Goal: Task Accomplishment & Management: Complete application form

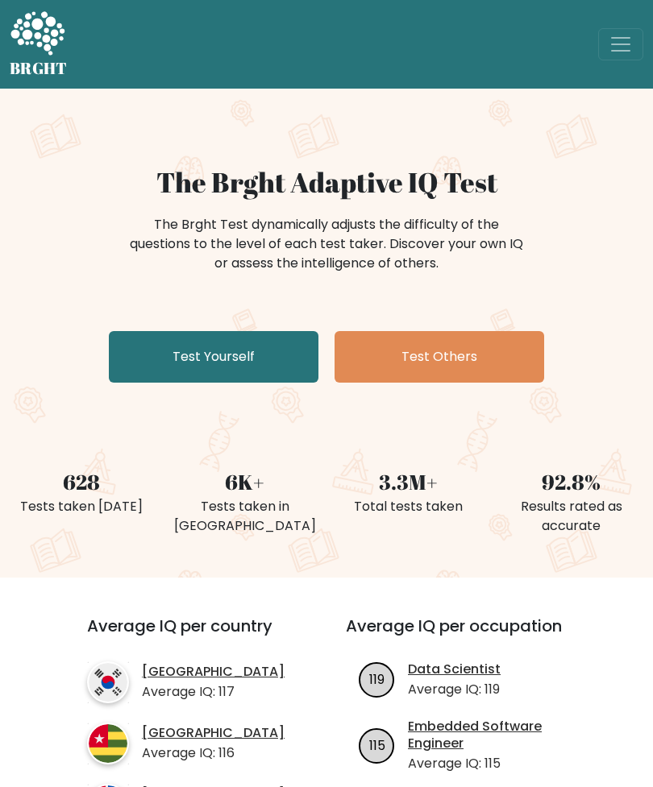
click at [168, 348] on link "Test Yourself" at bounding box center [214, 357] width 210 height 52
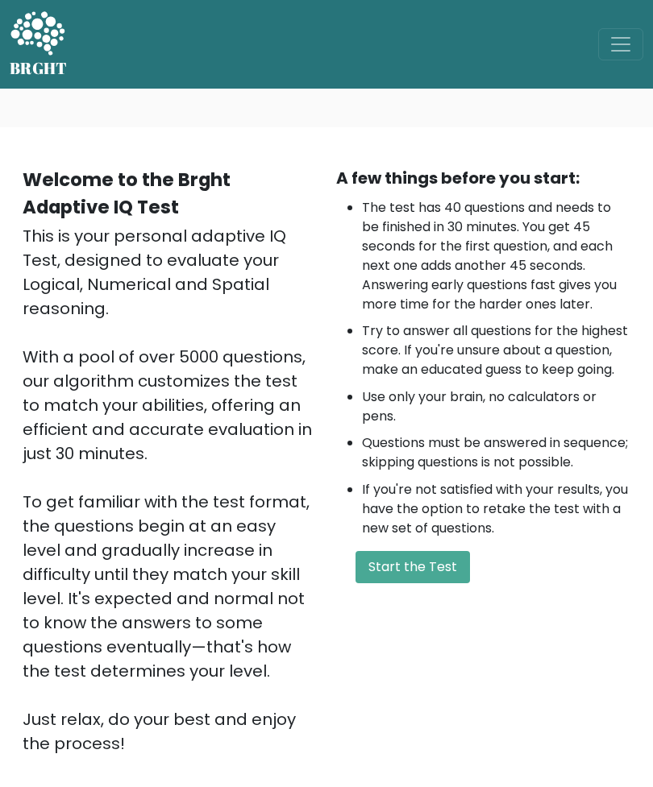
click at [435, 583] on button "Start the Test" at bounding box center [412, 567] width 114 height 32
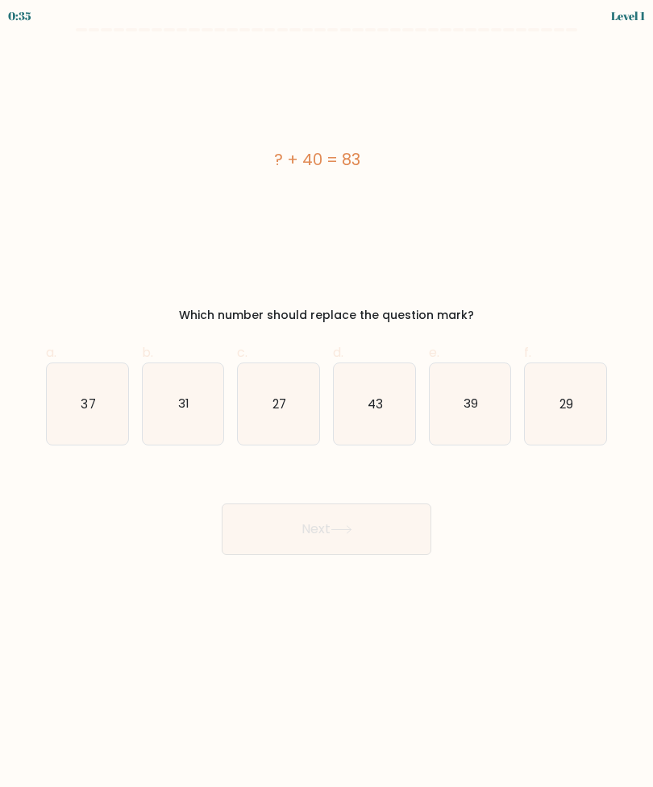
click at [380, 413] on icon "43" at bounding box center [374, 403] width 81 height 81
click at [327, 405] on input "d. 43" at bounding box center [326, 399] width 1 height 10
radio input "true"
click at [329, 521] on button "Next" at bounding box center [327, 530] width 210 height 52
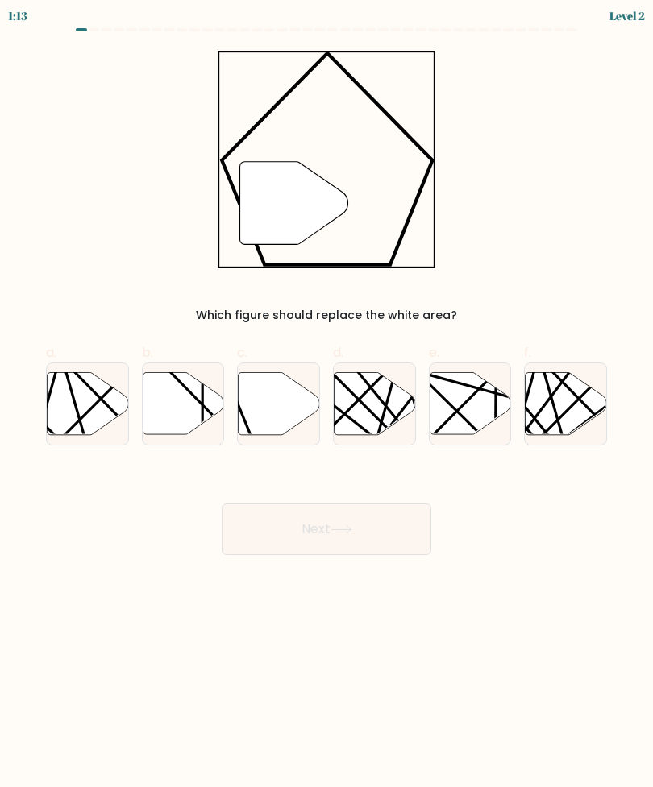
click at [228, 147] on icon """ at bounding box center [327, 160] width 218 height 218
click at [257, 369] on div at bounding box center [278, 404] width 83 height 83
click at [326, 394] on input "c." at bounding box center [326, 399] width 1 height 10
radio input "true"
click at [389, 536] on button "Next" at bounding box center [327, 530] width 210 height 52
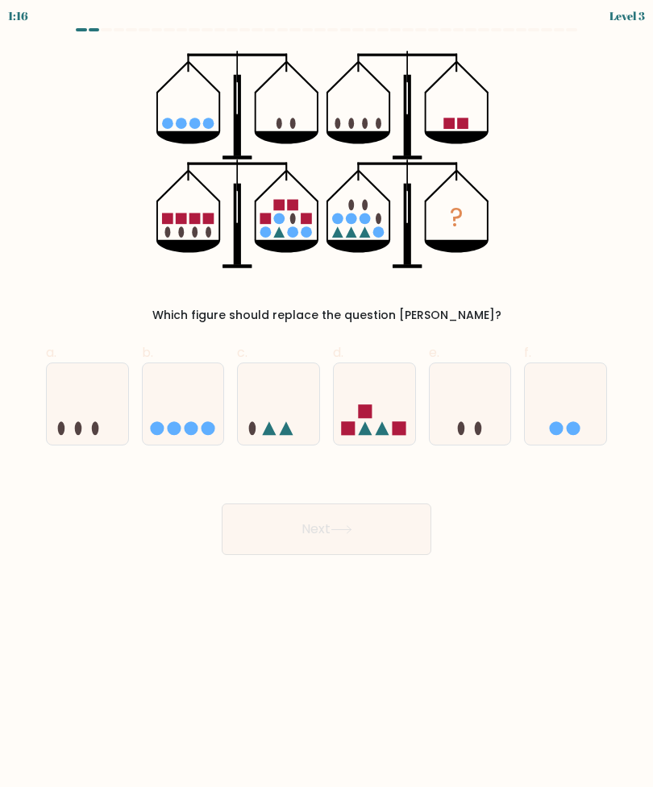
click at [477, 413] on icon at bounding box center [469, 404] width 81 height 67
click at [327, 405] on input "e." at bounding box center [326, 399] width 1 height 10
radio input "true"
click at [325, 529] on button "Next" at bounding box center [327, 530] width 210 height 52
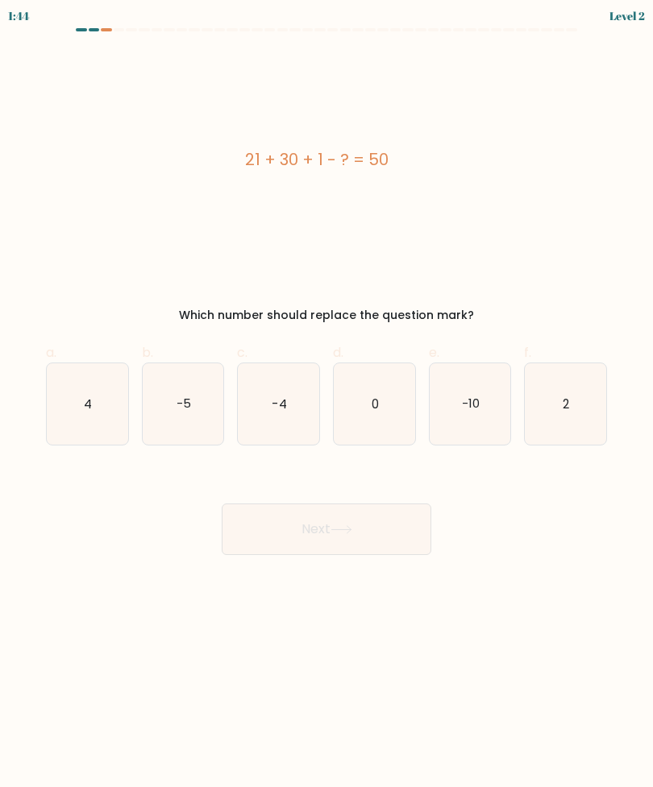
click at [583, 395] on icon "2" at bounding box center [565, 403] width 81 height 81
click at [327, 395] on input "f. 2" at bounding box center [326, 399] width 1 height 10
radio input "true"
click at [349, 531] on icon at bounding box center [341, 529] width 22 height 9
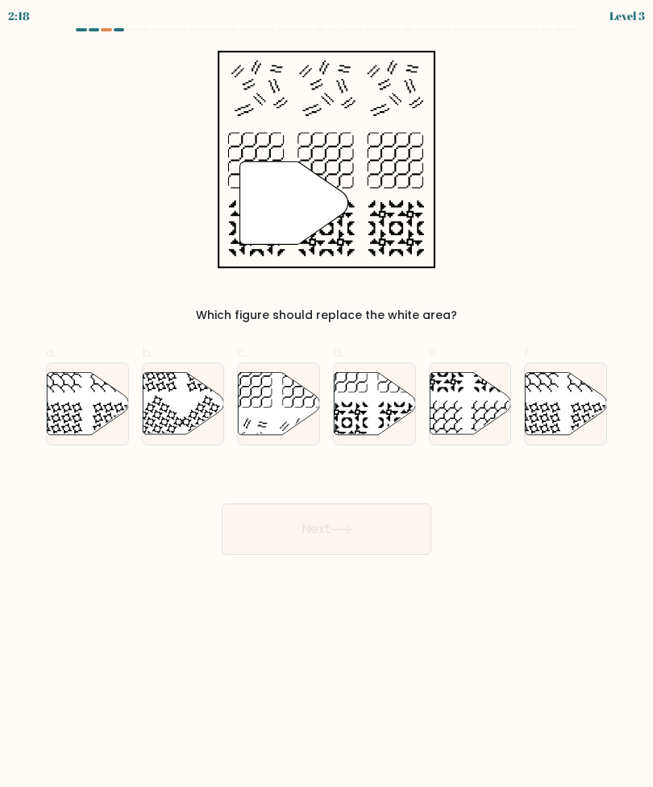
click at [283, 399] on icon at bounding box center [279, 403] width 81 height 62
click at [326, 399] on input "c." at bounding box center [326, 399] width 1 height 10
radio input "true"
click at [363, 528] on button "Next" at bounding box center [327, 530] width 210 height 52
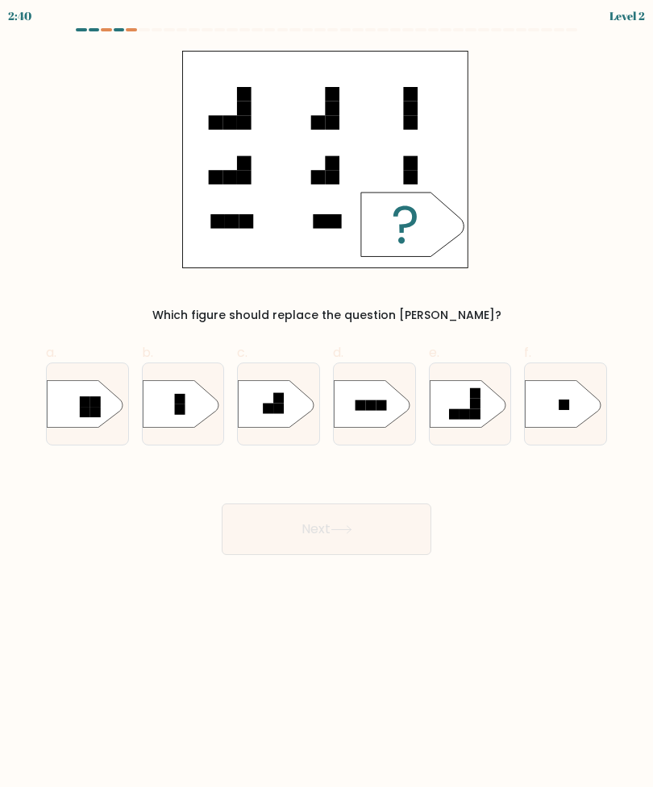
scroll to position [52, 0]
click at [283, 403] on rect at bounding box center [279, 408] width 10 height 10
click at [326, 394] on input "c." at bounding box center [326, 399] width 1 height 10
radio input "true"
click at [331, 504] on button "Next" at bounding box center [327, 530] width 210 height 52
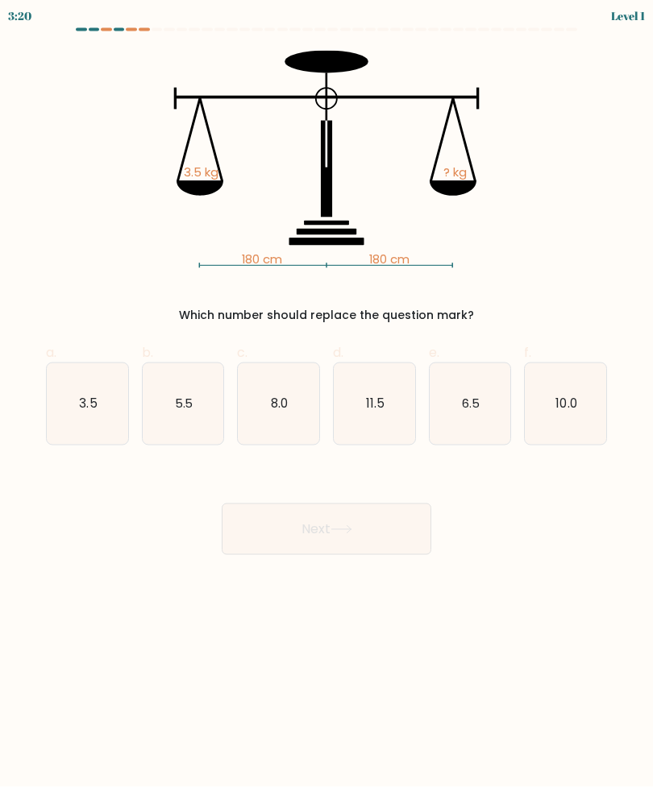
scroll to position [0, 0]
click at [98, 400] on icon "3.5" at bounding box center [87, 403] width 81 height 81
click at [326, 400] on input "a. 3.5" at bounding box center [326, 399] width 1 height 10
radio input "true"
click at [345, 532] on icon at bounding box center [341, 529] width 22 height 9
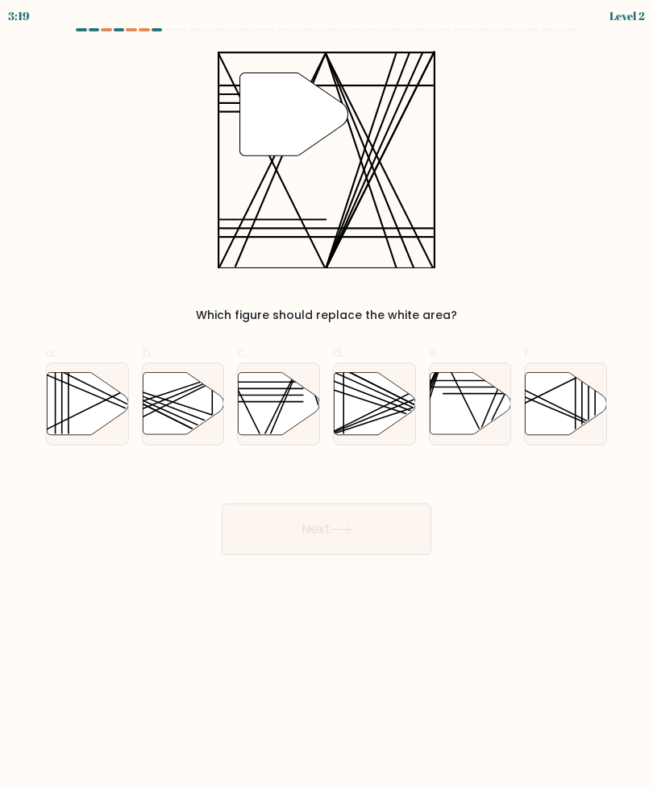
click at [274, 405] on icon at bounding box center [279, 403] width 81 height 62
click at [326, 405] on input "c." at bounding box center [326, 399] width 1 height 10
radio input "true"
click at [357, 524] on button "Next" at bounding box center [327, 530] width 210 height 52
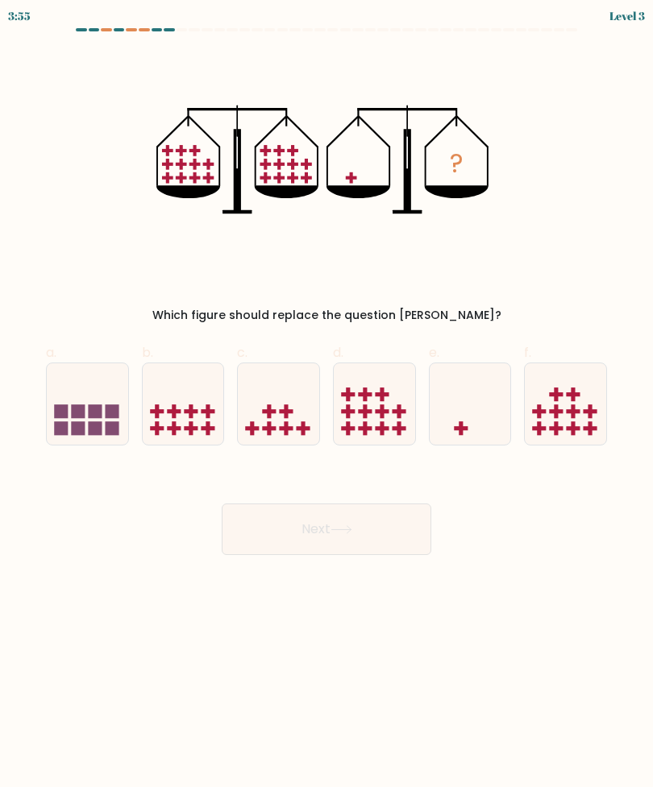
click at [470, 414] on icon at bounding box center [469, 404] width 81 height 67
click at [327, 405] on input "e." at bounding box center [326, 399] width 1 height 10
radio input "true"
click at [349, 533] on icon at bounding box center [341, 529] width 22 height 9
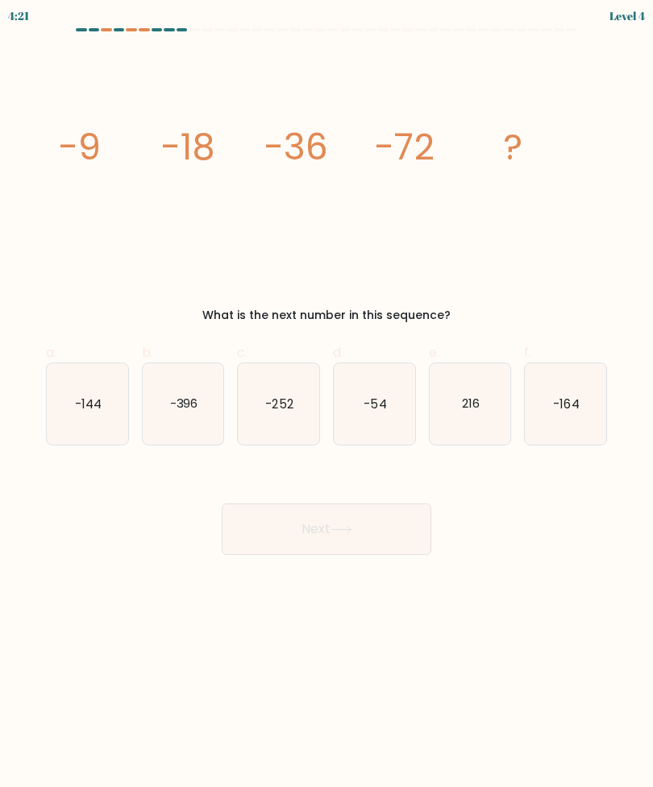
click at [96, 411] on text "-144" at bounding box center [88, 403] width 27 height 17
click at [326, 405] on input "a. -144" at bounding box center [326, 399] width 1 height 10
radio input "true"
click at [338, 525] on icon at bounding box center [341, 529] width 22 height 9
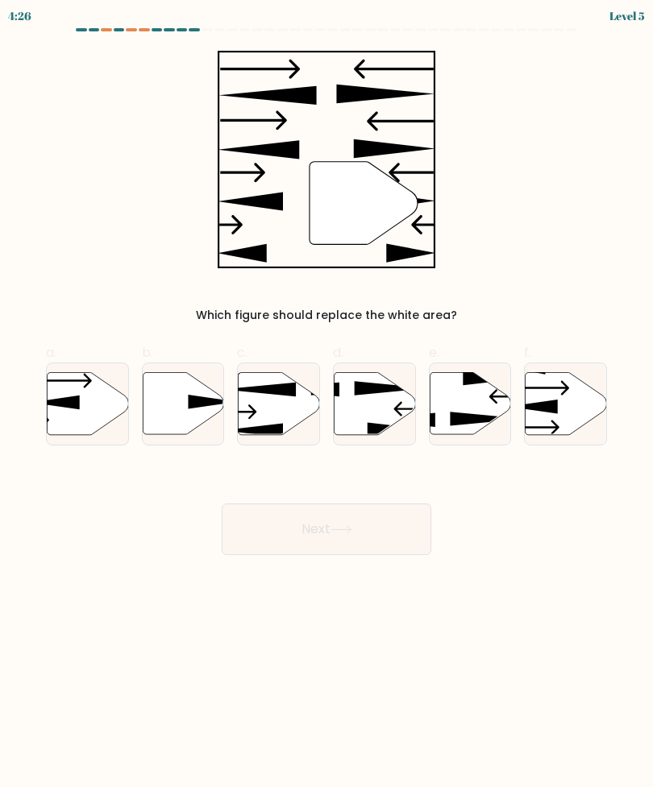
click at [192, 404] on icon at bounding box center [212, 402] width 49 height 15
click at [326, 404] on input "b." at bounding box center [326, 399] width 1 height 10
radio input "true"
click at [345, 534] on button "Next" at bounding box center [327, 530] width 210 height 52
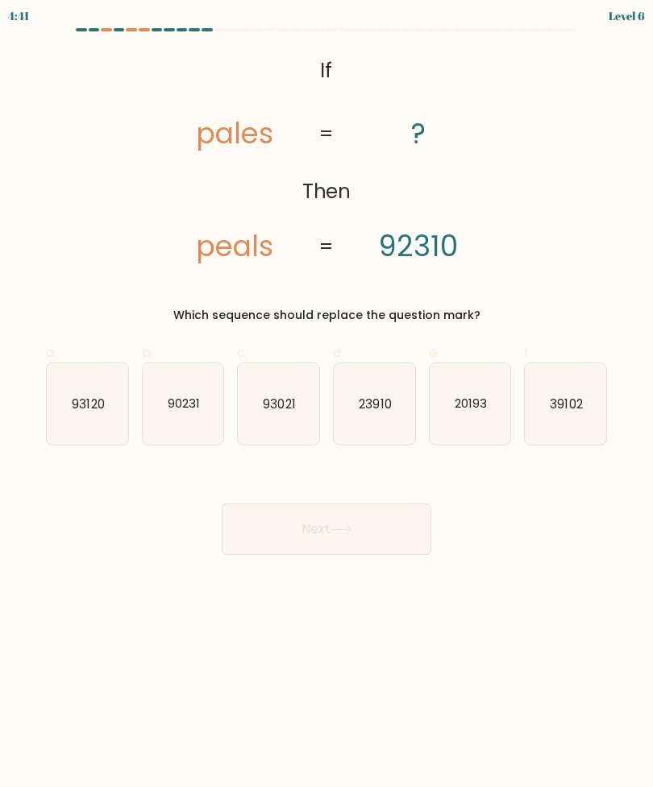
click at [81, 393] on icon "93120" at bounding box center [87, 403] width 81 height 81
click at [326, 394] on input "a. 93120" at bounding box center [326, 399] width 1 height 10
radio input "true"
click at [363, 519] on button "Next" at bounding box center [327, 530] width 210 height 52
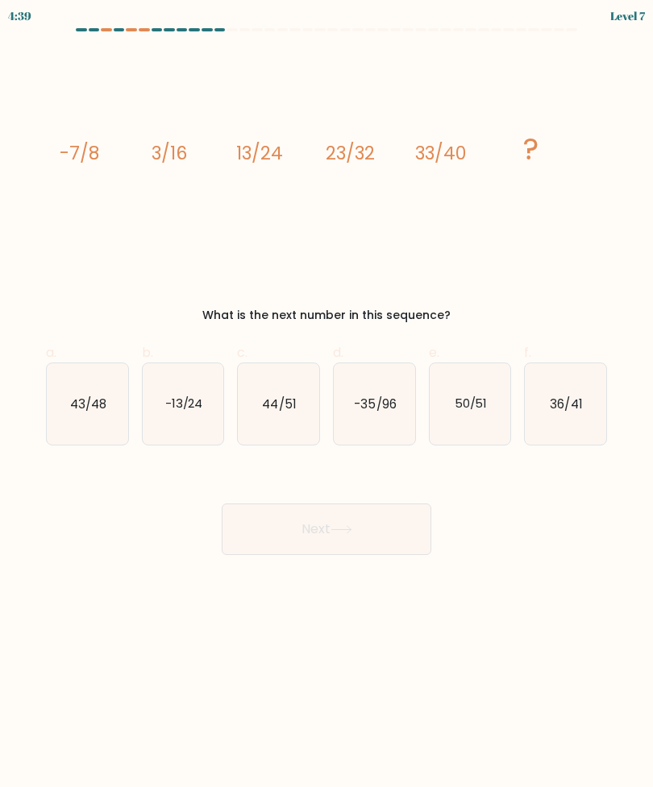
click at [95, 397] on text "43/48" at bounding box center [88, 403] width 36 height 17
click at [326, 397] on input "a. 43/48" at bounding box center [326, 399] width 1 height 10
radio input "true"
click at [346, 524] on button "Next" at bounding box center [327, 530] width 210 height 52
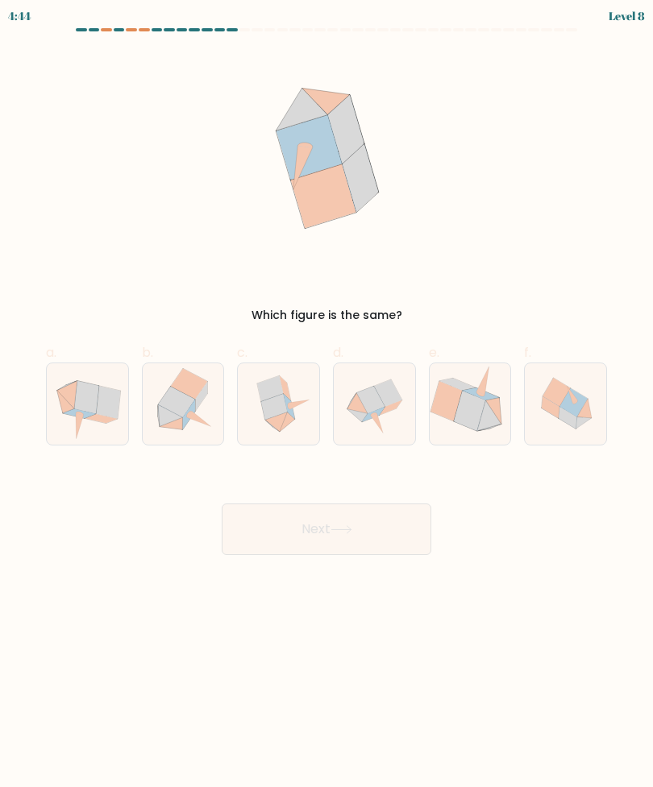
click at [375, 407] on icon at bounding box center [370, 399] width 28 height 27
click at [327, 405] on input "d." at bounding box center [326, 399] width 1 height 10
radio input "true"
click at [346, 533] on icon at bounding box center [341, 529] width 22 height 9
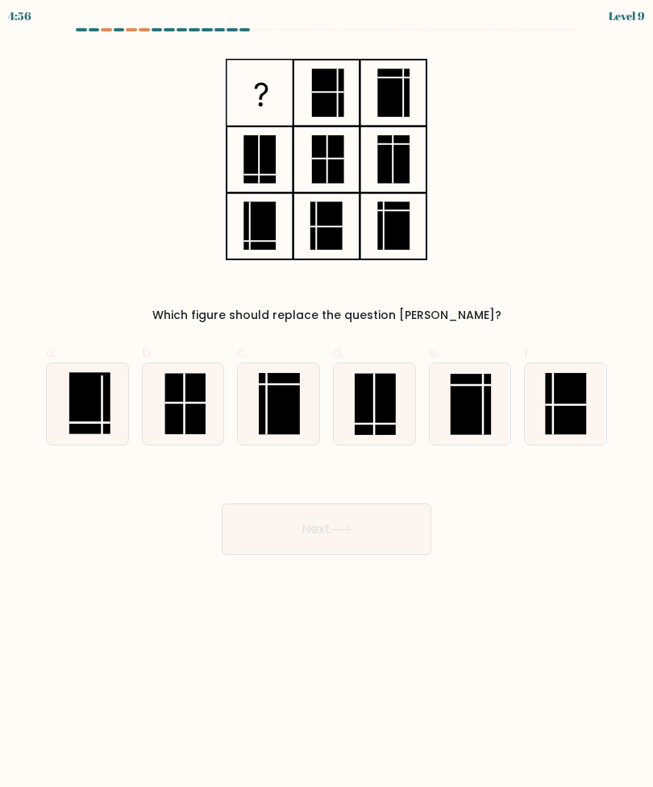
click at [189, 403] on line at bounding box center [184, 403] width 41 height 0
click at [326, 404] on input "b." at bounding box center [326, 399] width 1 height 10
radio input "true"
click at [340, 522] on button "Next" at bounding box center [327, 530] width 210 height 52
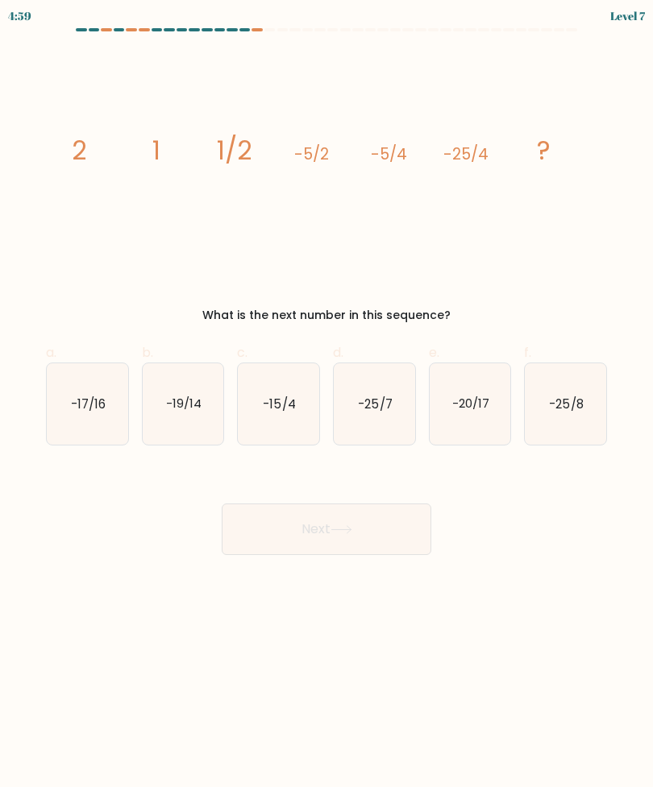
click at [593, 414] on icon "-25/8" at bounding box center [565, 403] width 81 height 81
click at [327, 405] on input "f. -25/8" at bounding box center [326, 399] width 1 height 10
radio input "true"
click at [395, 510] on button "Next" at bounding box center [327, 530] width 210 height 52
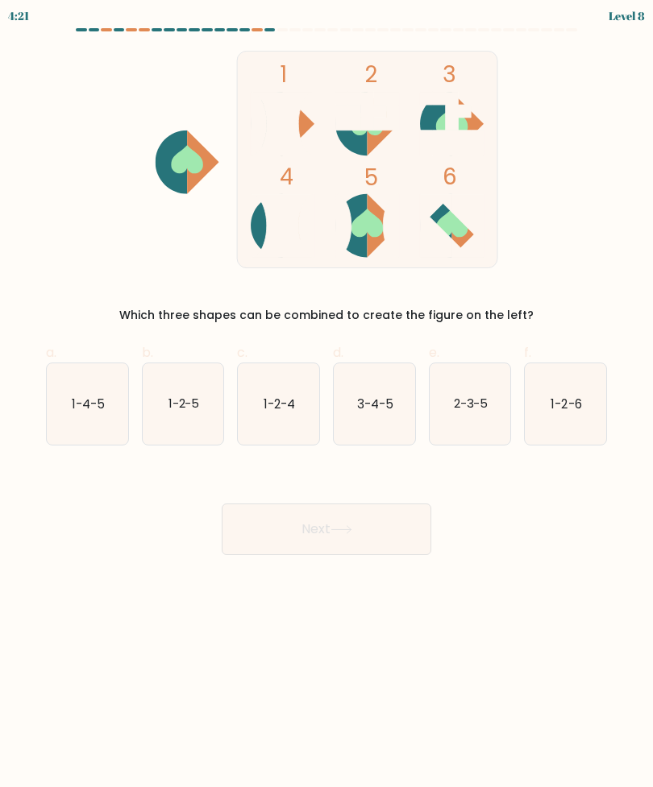
click at [73, 413] on icon "1-4-5" at bounding box center [87, 403] width 81 height 81
click at [326, 405] on input "a. 1-4-5" at bounding box center [326, 399] width 1 height 10
radio input "true"
click at [326, 535] on button "Next" at bounding box center [327, 530] width 210 height 52
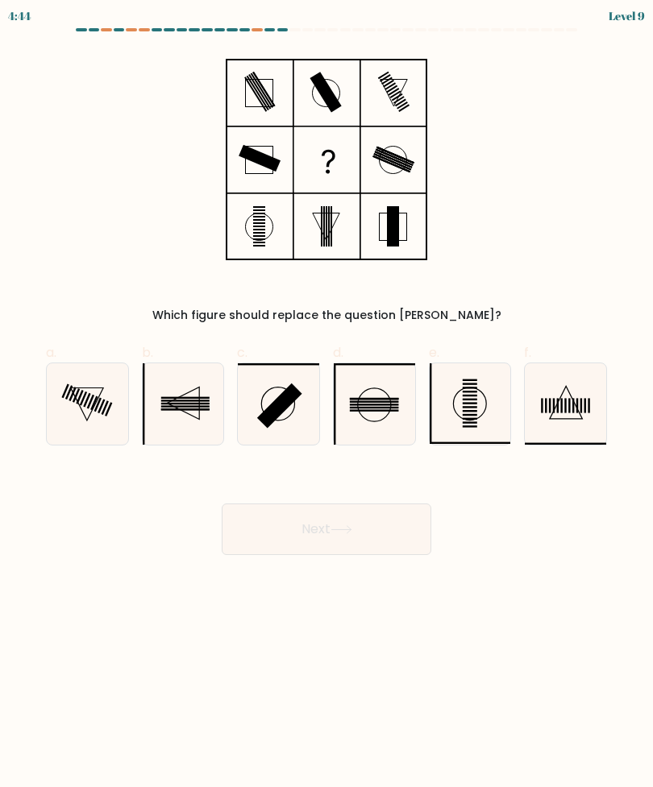
click at [91, 413] on icon at bounding box center [87, 404] width 32 height 32
click at [326, 405] on input "a." at bounding box center [326, 399] width 1 height 10
radio input "true"
click at [342, 520] on button "Next" at bounding box center [327, 530] width 210 height 52
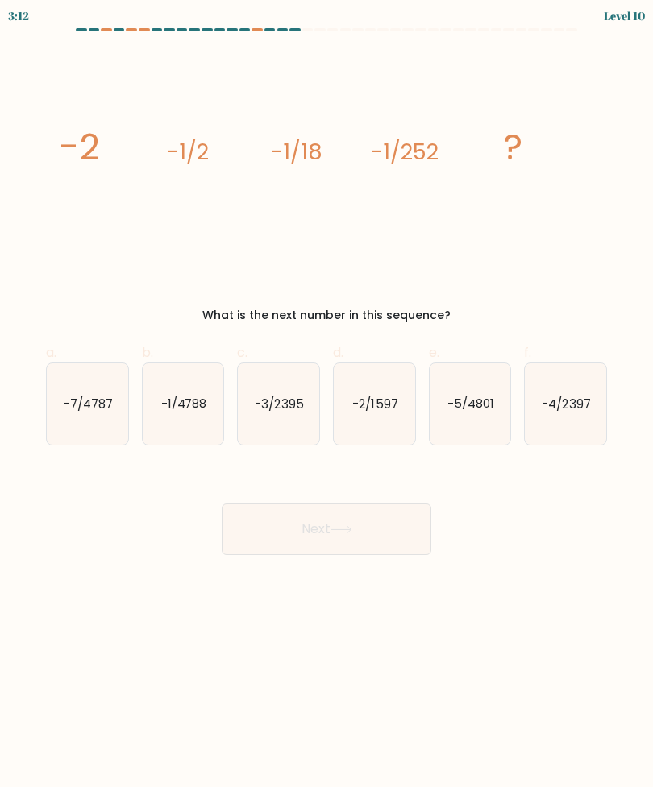
click at [172, 402] on text "-1/4788" at bounding box center [183, 403] width 46 height 17
click at [326, 402] on input "b. -1/4788" at bounding box center [326, 399] width 1 height 10
radio input "true"
click at [289, 545] on button "Next" at bounding box center [327, 530] width 210 height 52
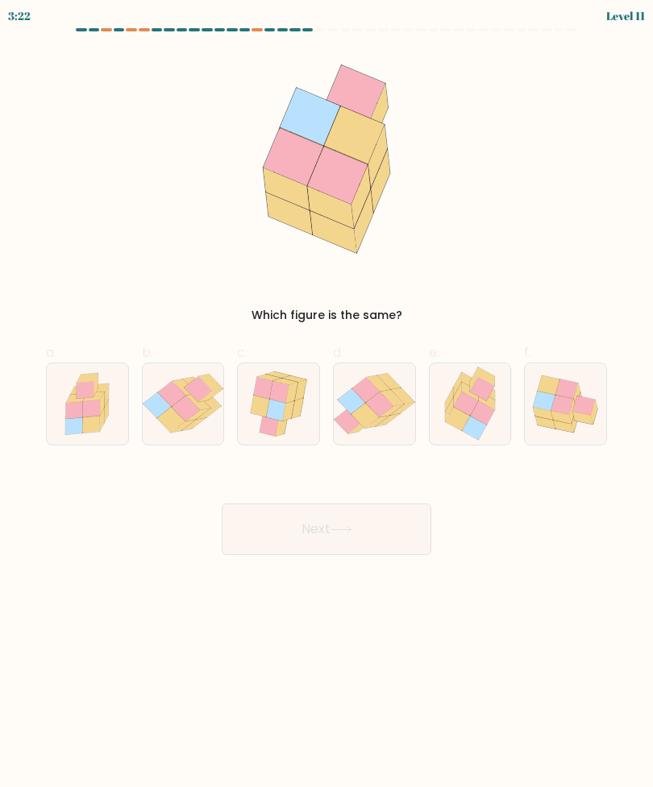
click at [64, 421] on icon at bounding box center [87, 403] width 66 height 81
click at [326, 405] on input "a." at bounding box center [326, 399] width 1 height 10
radio input "true"
click at [268, 407] on icon at bounding box center [260, 406] width 19 height 22
click at [326, 405] on input "c." at bounding box center [326, 399] width 1 height 10
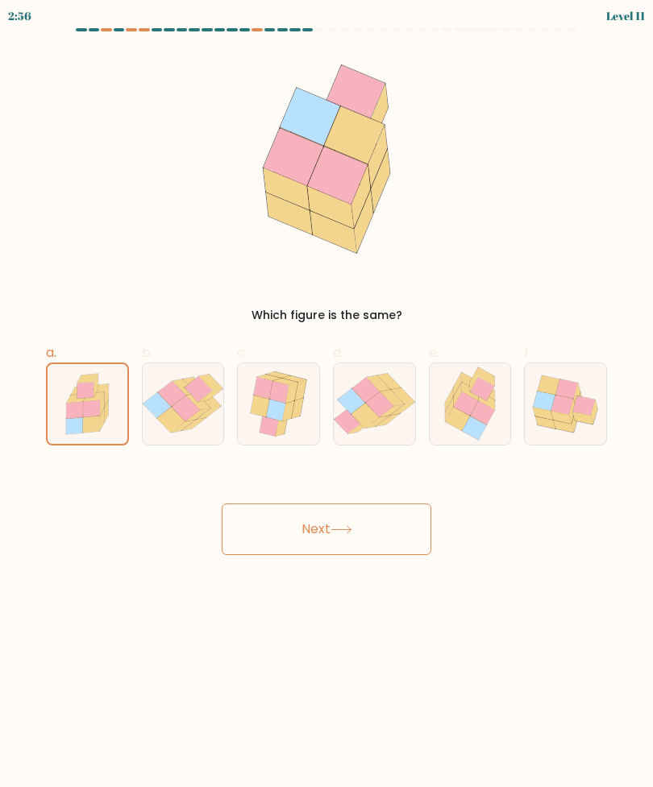
radio input "true"
click at [288, 539] on button "Next" at bounding box center [327, 530] width 210 height 52
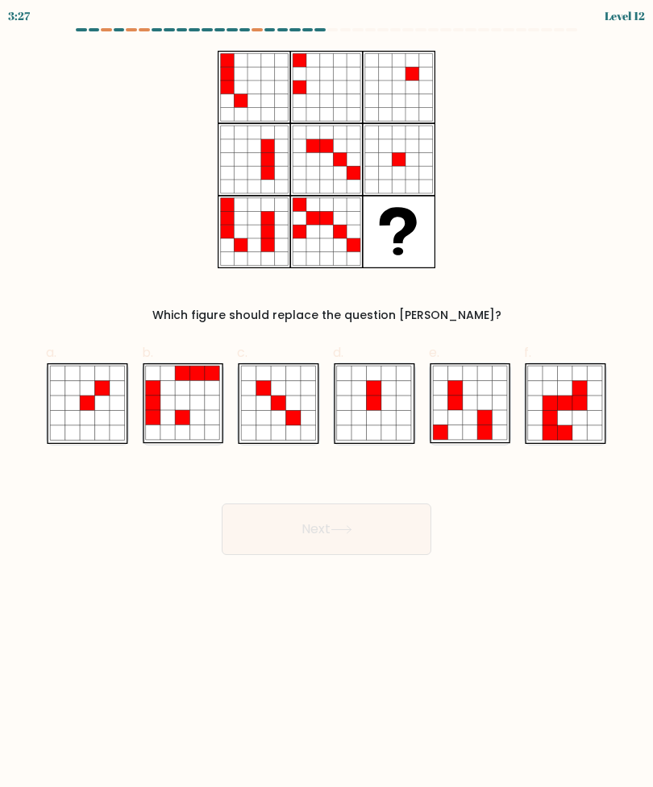
click at [85, 412] on icon at bounding box center [87, 418] width 15 height 15
click at [326, 405] on input "a." at bounding box center [326, 399] width 1 height 10
radio input "true"
click at [272, 540] on button "Next" at bounding box center [327, 530] width 210 height 52
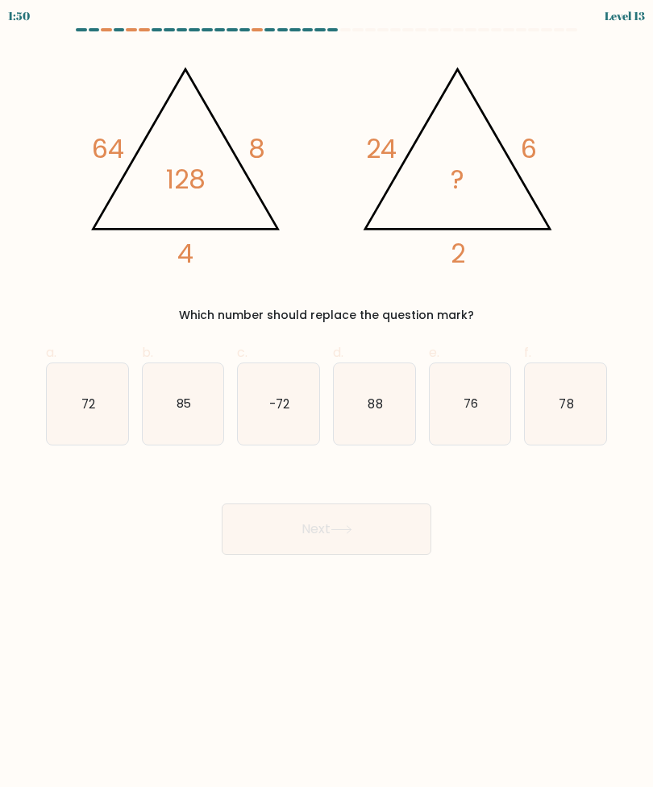
click at [86, 396] on text "72" at bounding box center [88, 403] width 14 height 17
click at [326, 396] on input "a. 72" at bounding box center [326, 399] width 1 height 10
radio input "true"
click at [469, 411] on text "76" at bounding box center [470, 403] width 15 height 17
click at [327, 405] on input "e. 76" at bounding box center [326, 399] width 1 height 10
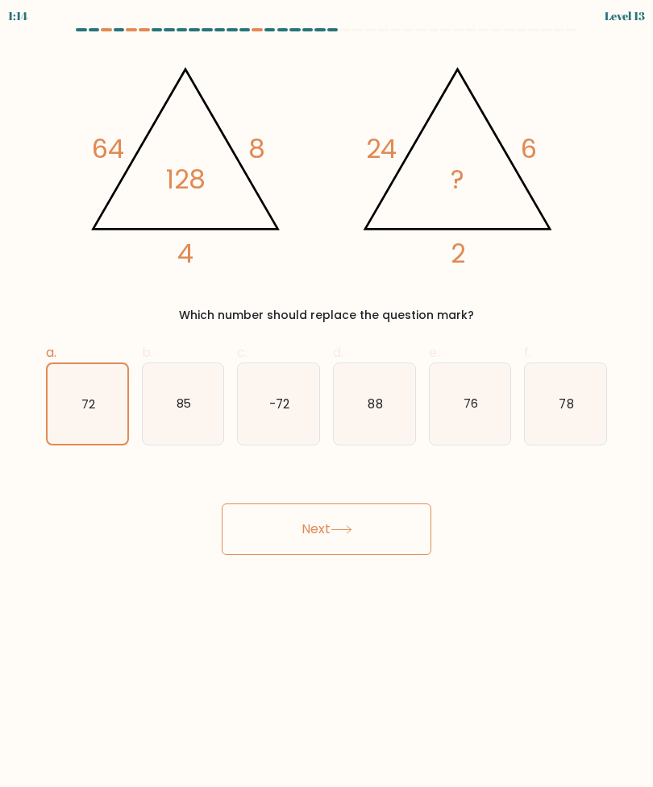
radio input "true"
click at [284, 532] on button "Next" at bounding box center [327, 530] width 210 height 52
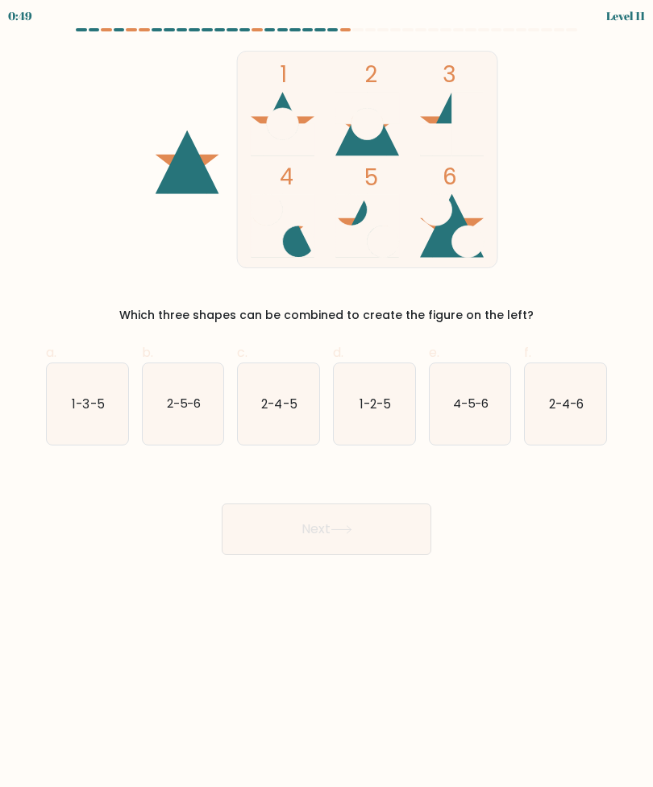
click at [367, 405] on text "1-2-5" at bounding box center [374, 403] width 31 height 17
click at [327, 405] on input "d. 1-2-5" at bounding box center [326, 399] width 1 height 10
radio input "true"
click at [332, 534] on button "Next" at bounding box center [327, 530] width 210 height 52
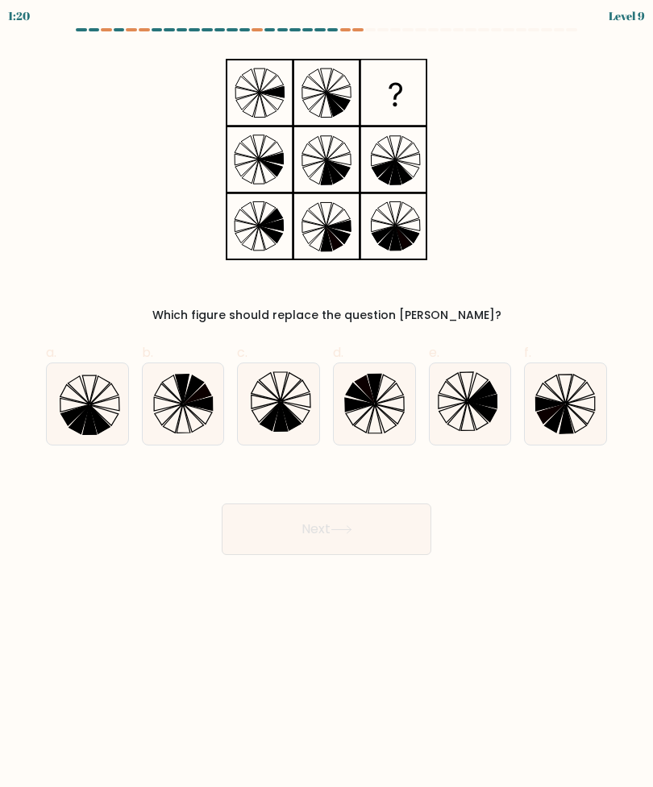
click at [297, 428] on icon at bounding box center [278, 403] width 81 height 81
click at [326, 405] on input "c." at bounding box center [326, 399] width 1 height 10
radio input "true"
click at [259, 546] on button "Next" at bounding box center [327, 530] width 210 height 52
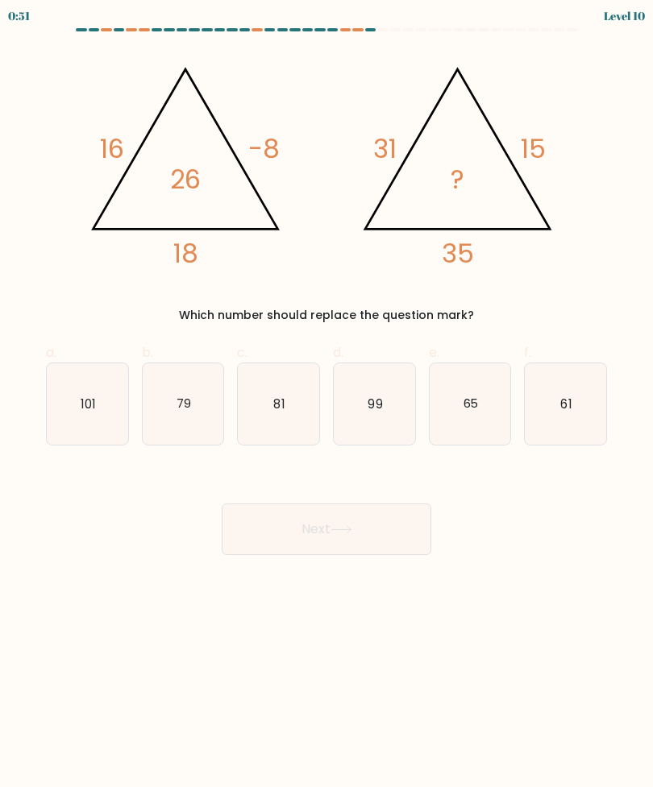
click at [273, 397] on icon "81" at bounding box center [278, 403] width 81 height 81
click at [326, 397] on input "c. 81" at bounding box center [326, 399] width 1 height 10
radio input "true"
click at [288, 533] on button "Next" at bounding box center [327, 530] width 210 height 52
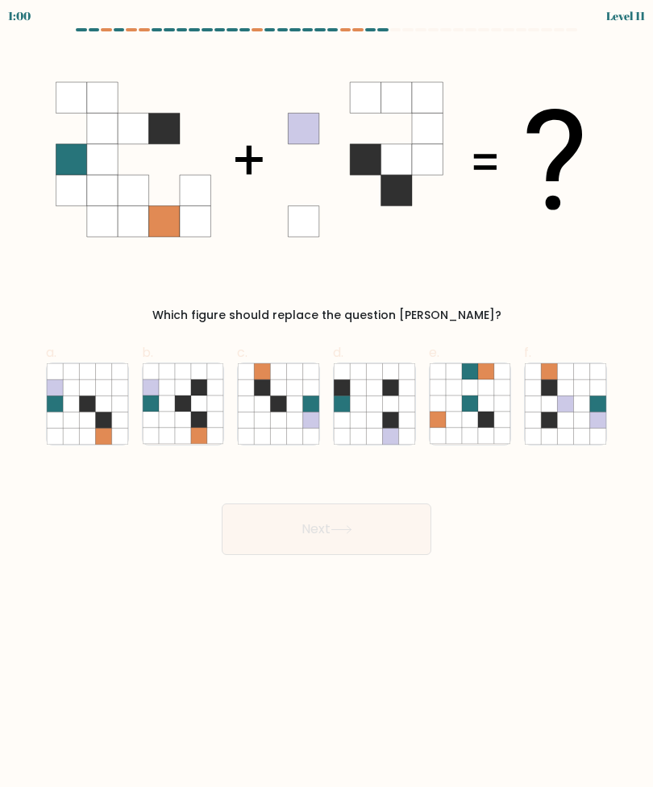
click at [154, 403] on icon at bounding box center [151, 404] width 16 height 16
click at [326, 403] on input "b." at bounding box center [326, 399] width 1 height 10
radio input "true"
click at [303, 538] on button "Next" at bounding box center [327, 530] width 210 height 52
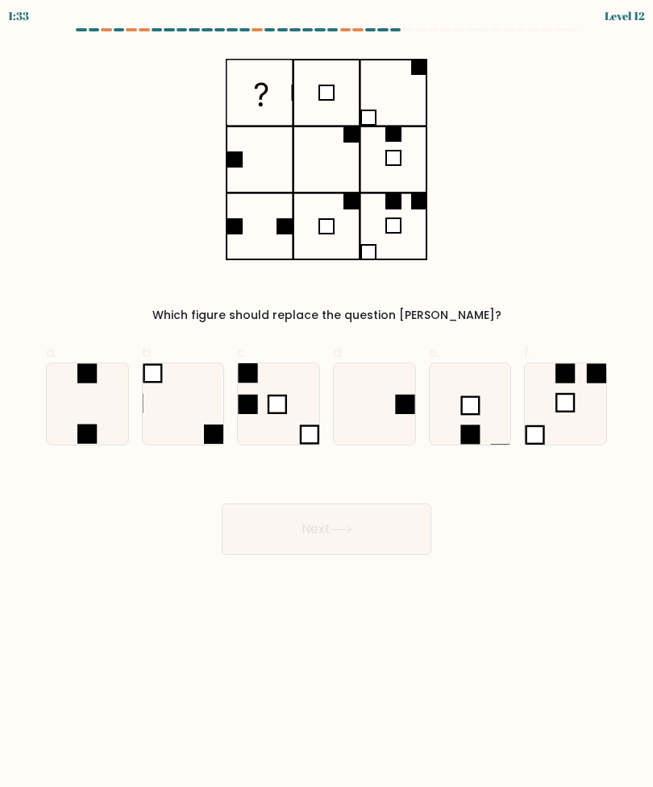
click at [377, 417] on icon at bounding box center [374, 403] width 81 height 81
click at [327, 405] on input "d." at bounding box center [326, 399] width 1 height 10
radio input "true"
click at [289, 531] on button "Next" at bounding box center [327, 530] width 210 height 52
click at [289, 530] on button "Next" at bounding box center [327, 530] width 210 height 52
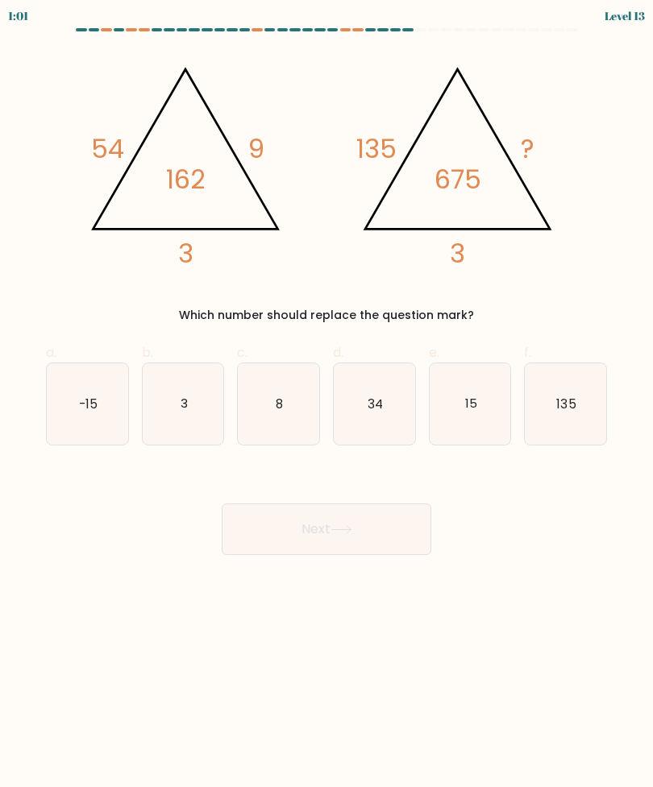
click at [367, 415] on icon "34" at bounding box center [374, 403] width 81 height 81
click at [327, 405] on input "d. 34" at bounding box center [326, 399] width 1 height 10
radio input "true"
click at [272, 542] on button "Next" at bounding box center [327, 530] width 210 height 52
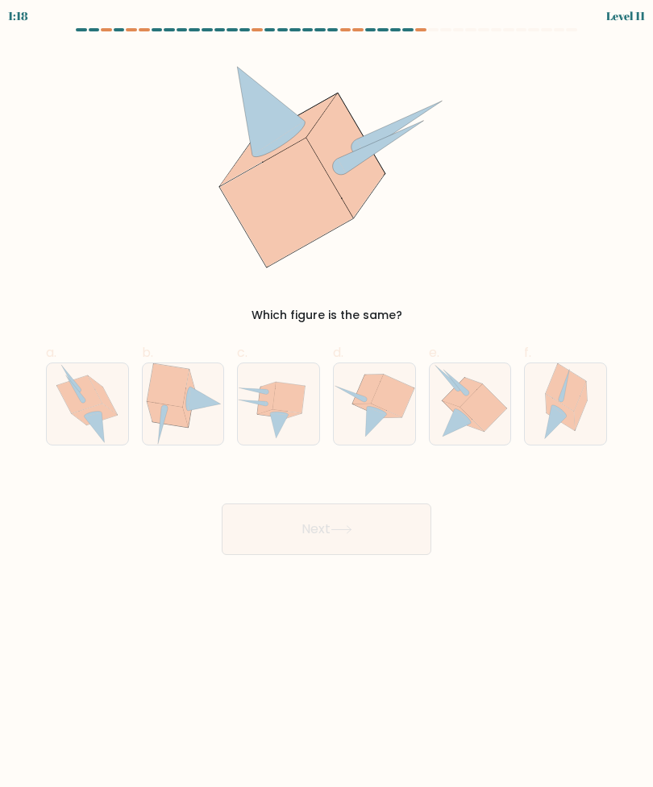
click at [491, 405] on icon at bounding box center [483, 408] width 47 height 48
click at [327, 405] on input "e." at bounding box center [326, 399] width 1 height 10
radio input "true"
click at [262, 534] on button "Next" at bounding box center [327, 530] width 210 height 52
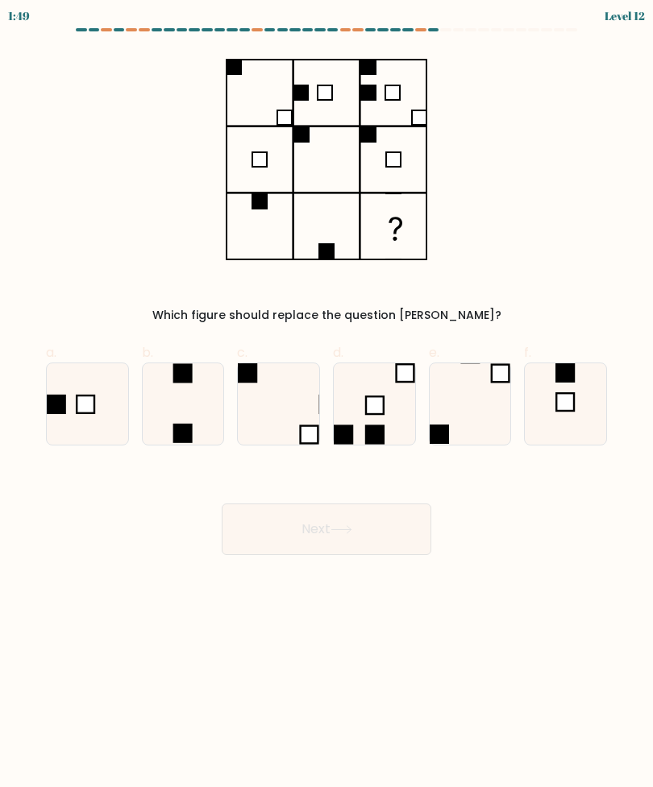
click at [179, 403] on icon at bounding box center [183, 403] width 81 height 81
click at [326, 403] on input "b." at bounding box center [326, 399] width 1 height 10
radio input "true"
click at [315, 533] on button "Next" at bounding box center [327, 530] width 210 height 52
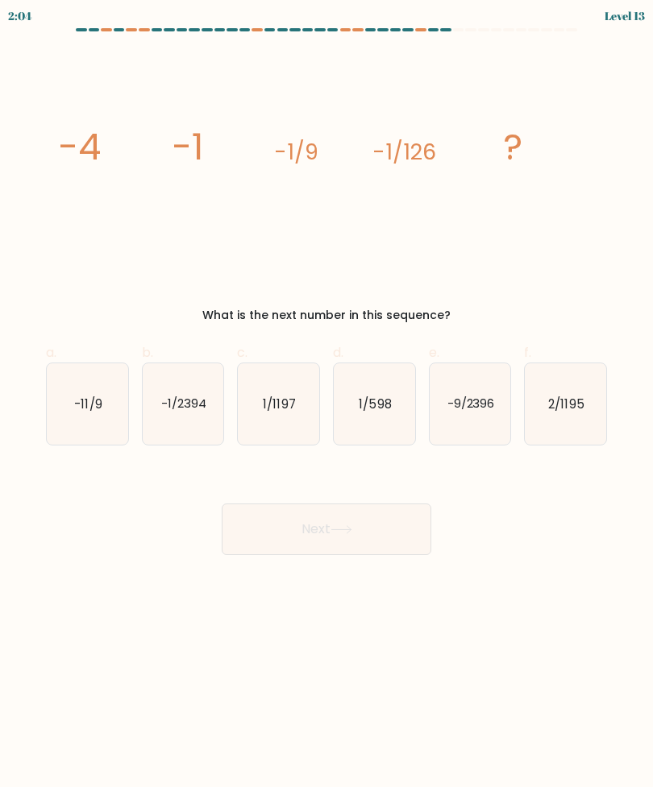
click at [201, 405] on text "-1/2394" at bounding box center [183, 403] width 45 height 17
click at [326, 405] on input "b. -1/2394" at bounding box center [326, 399] width 1 height 10
radio input "true"
click at [384, 525] on button "Next" at bounding box center [327, 530] width 210 height 52
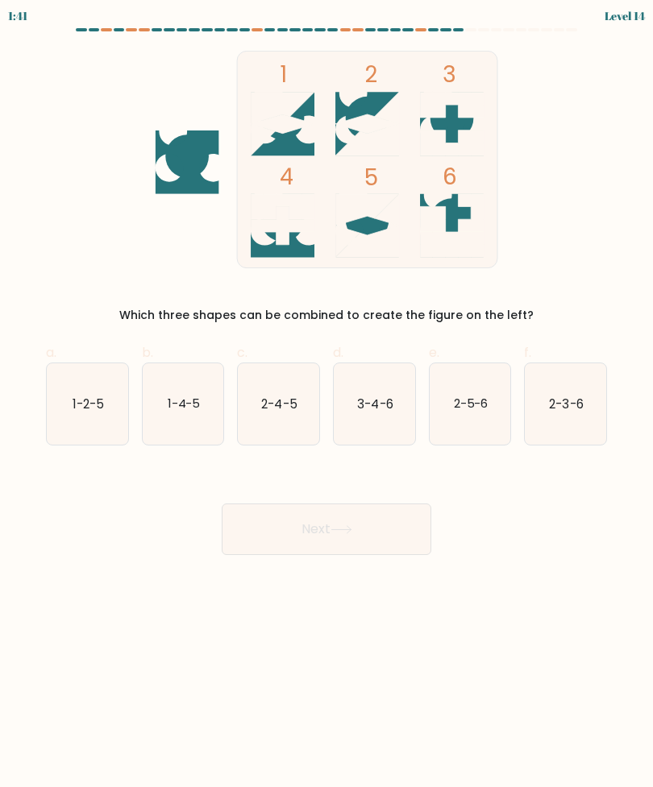
click at [92, 381] on icon "1-2-5" at bounding box center [87, 403] width 81 height 81
click at [326, 394] on input "a. 1-2-5" at bounding box center [326, 399] width 1 height 10
radio input "true"
click at [271, 534] on button "Next" at bounding box center [327, 530] width 210 height 52
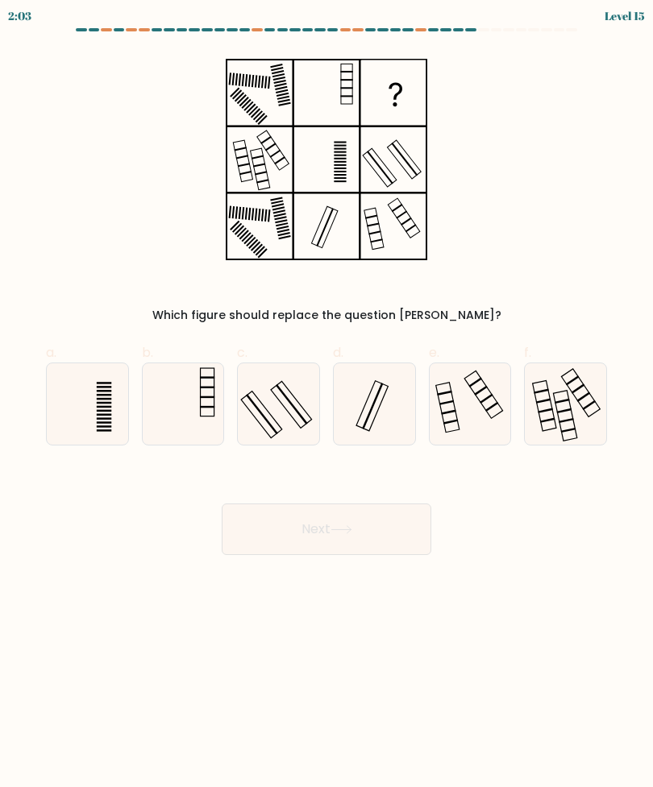
click at [268, 415] on icon at bounding box center [278, 403] width 81 height 81
click at [326, 405] on input "c." at bounding box center [326, 399] width 1 height 10
radio input "true"
click at [267, 534] on button "Next" at bounding box center [327, 530] width 210 height 52
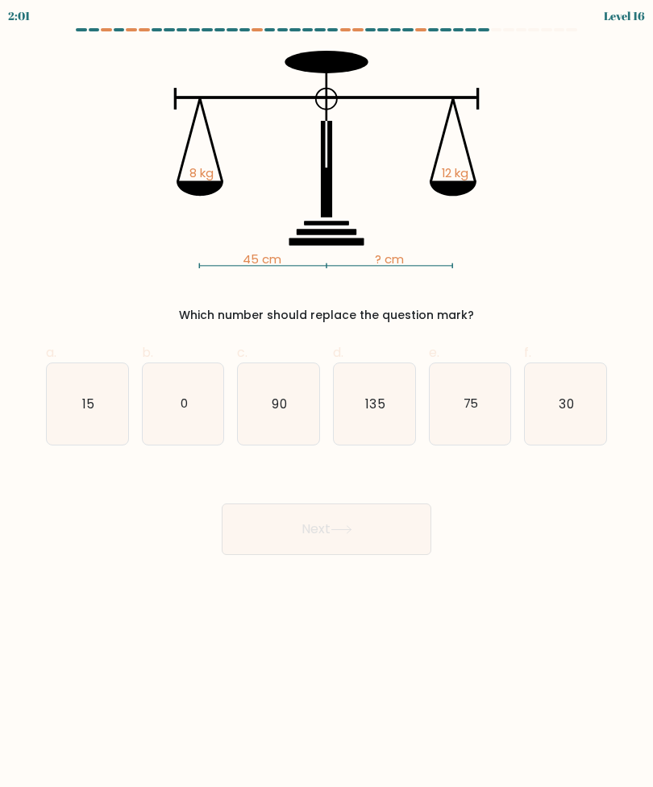
click at [77, 391] on icon "15" at bounding box center [87, 403] width 81 height 81
click at [326, 394] on input "a. 15" at bounding box center [326, 399] width 1 height 10
radio input "true"
click at [579, 405] on icon "30" at bounding box center [565, 403] width 81 height 81
click at [327, 405] on input "f. 30" at bounding box center [326, 399] width 1 height 10
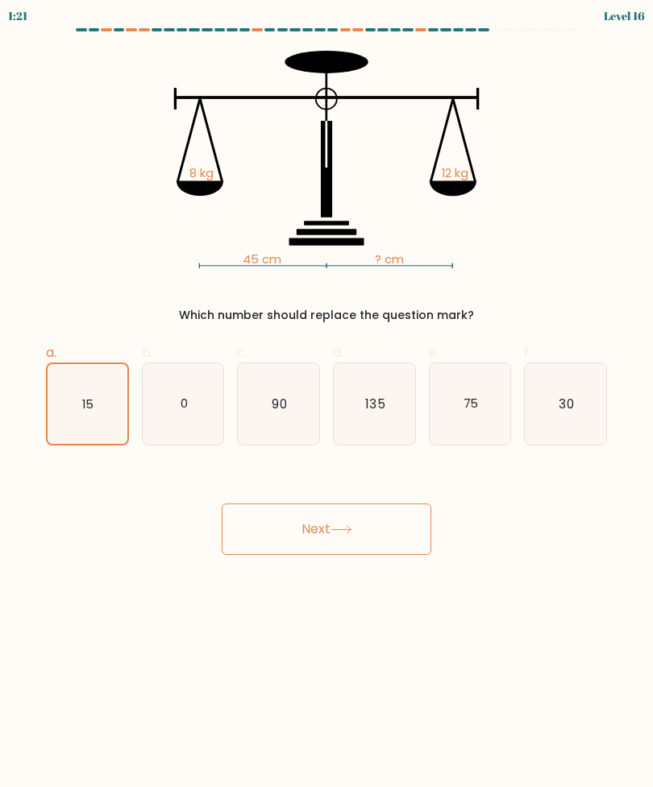
radio input "true"
click at [309, 515] on button "Next" at bounding box center [327, 530] width 210 height 52
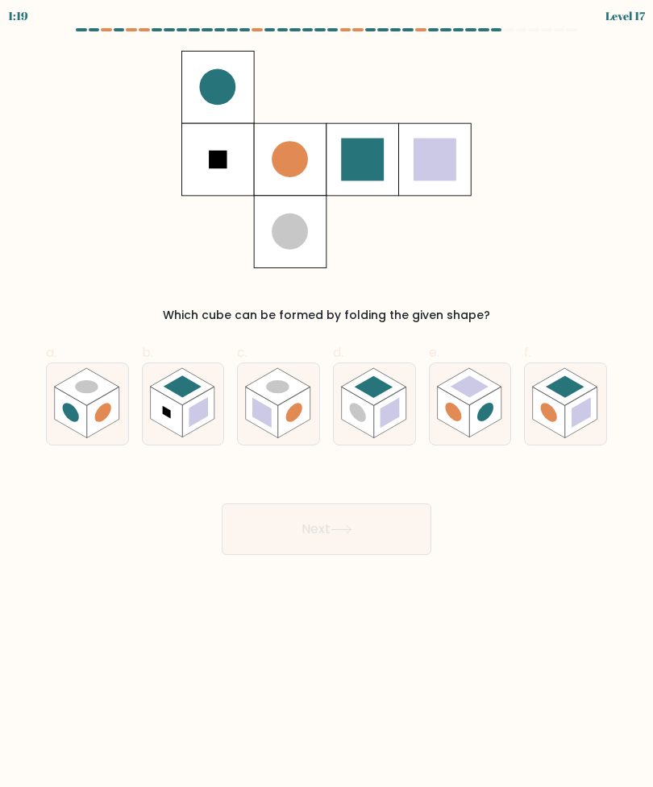
click at [572, 392] on rect at bounding box center [565, 386] width 38 height 22
click at [327, 394] on input "f." at bounding box center [326, 399] width 1 height 10
radio input "true"
click at [397, 396] on rect at bounding box center [389, 412] width 32 height 51
click at [327, 396] on input "d." at bounding box center [326, 399] width 1 height 10
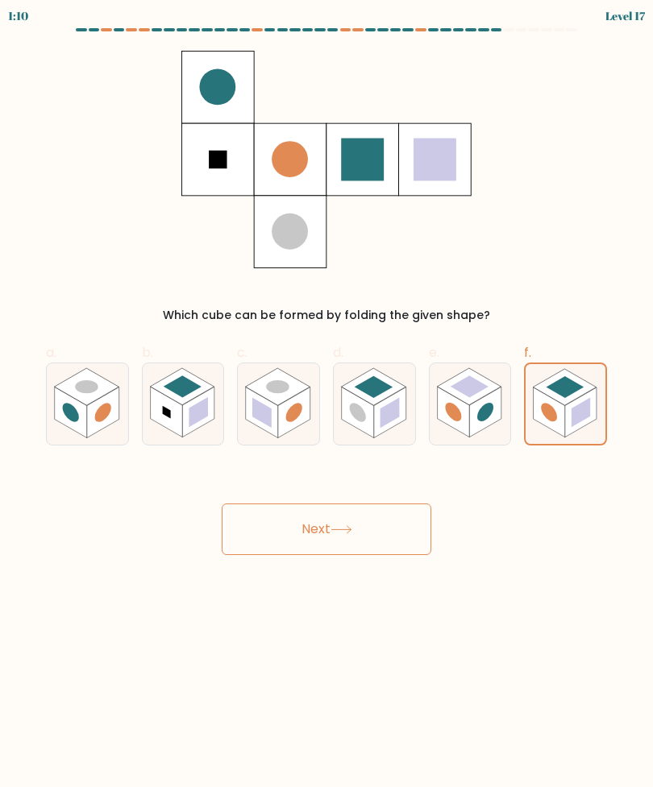
radio input "true"
click at [272, 536] on button "Next" at bounding box center [327, 530] width 210 height 52
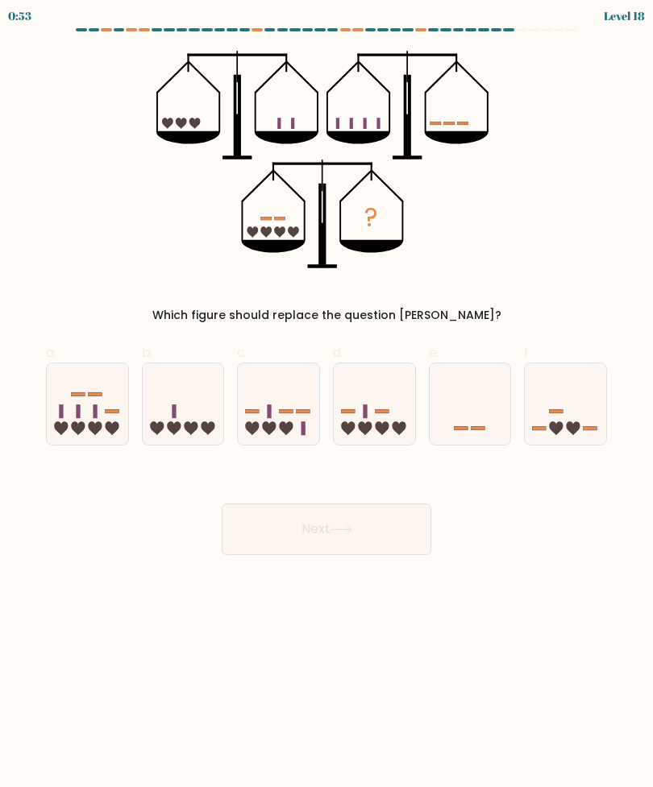
click at [467, 403] on icon at bounding box center [469, 404] width 81 height 67
click at [327, 403] on input "e." at bounding box center [326, 399] width 1 height 10
radio input "true"
click at [537, 441] on div at bounding box center [565, 404] width 83 height 83
click at [327, 405] on input "f." at bounding box center [326, 399] width 1 height 10
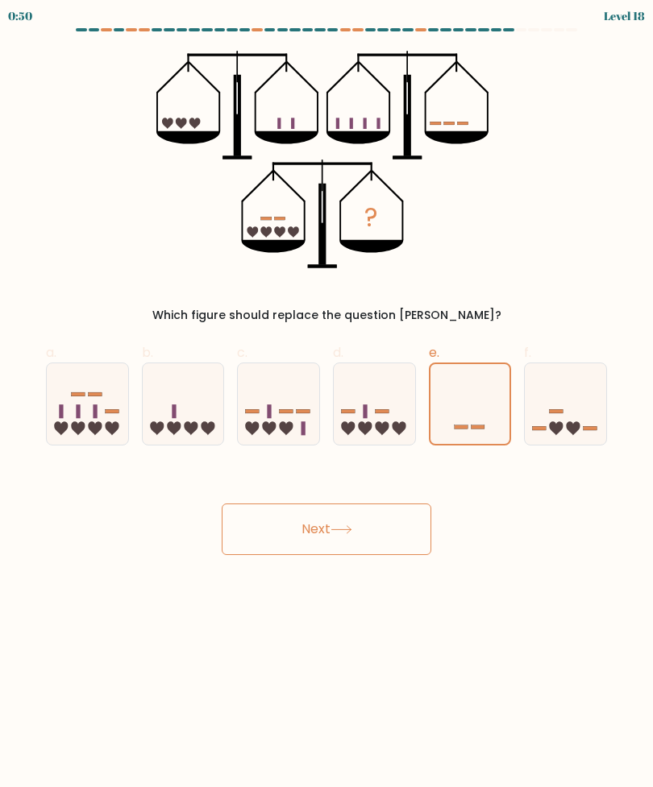
radio input "true"
click at [192, 412] on icon at bounding box center [183, 404] width 81 height 67
click at [326, 405] on input "b." at bounding box center [326, 399] width 1 height 10
radio input "true"
click at [274, 540] on button "Next" at bounding box center [327, 530] width 210 height 52
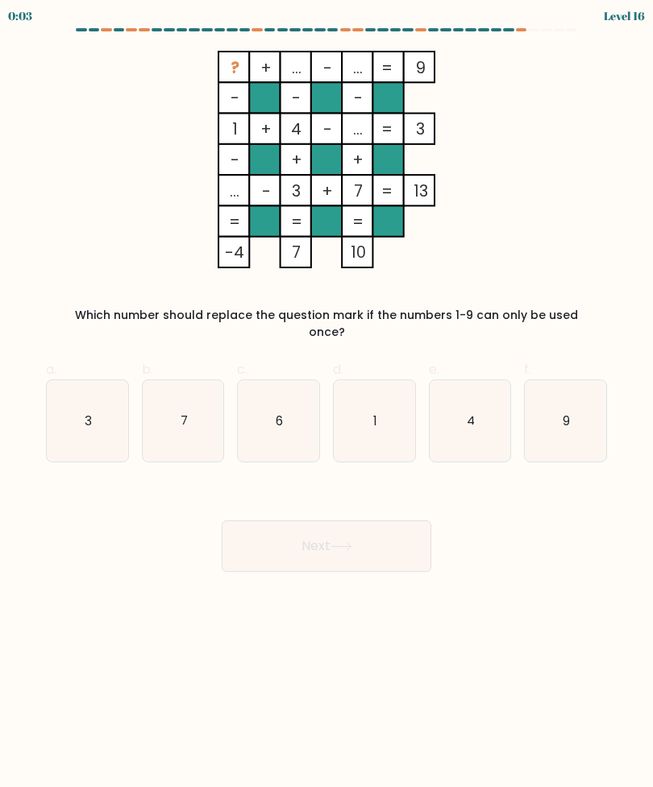
click at [263, 414] on icon "6" at bounding box center [278, 420] width 81 height 81
click at [326, 405] on input "c. 6" at bounding box center [326, 399] width 1 height 10
radio input "true"
click at [328, 537] on button "Next" at bounding box center [327, 547] width 210 height 52
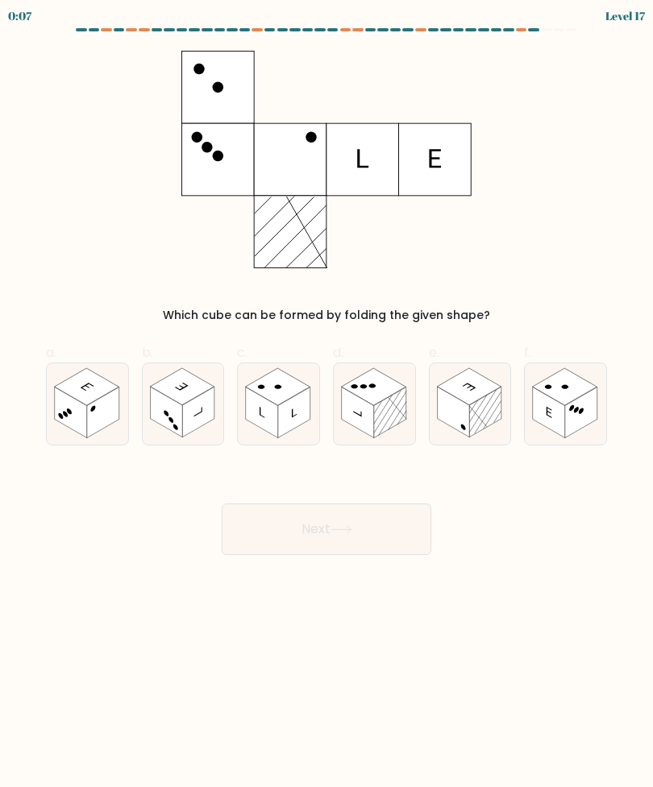
click at [546, 423] on rect at bounding box center [549, 412] width 32 height 51
click at [327, 405] on input "f." at bounding box center [326, 399] width 1 height 10
radio input "true"
click at [266, 531] on button "Next" at bounding box center [327, 530] width 210 height 52
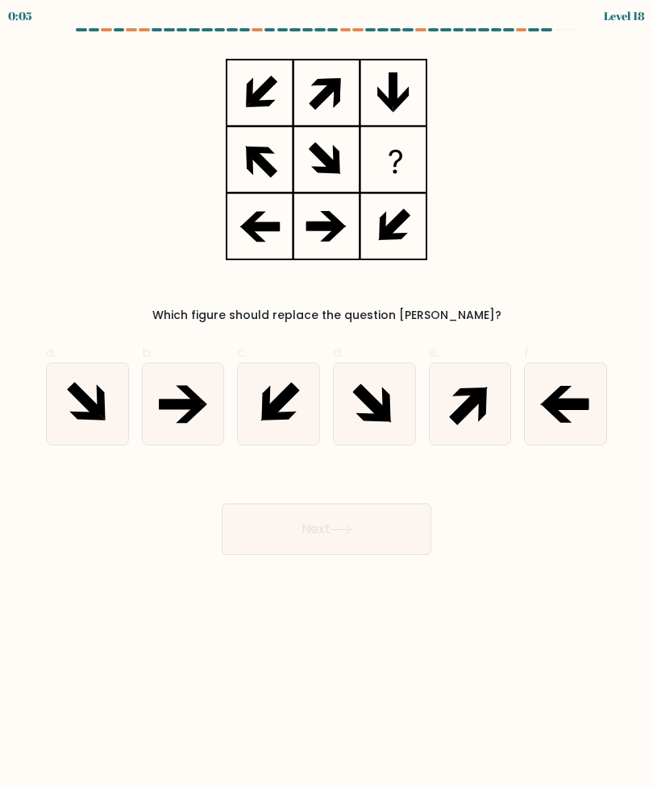
click at [458, 409] on icon at bounding box center [467, 406] width 36 height 36
click at [327, 405] on input "e." at bounding box center [326, 399] width 1 height 10
radio input "true"
click at [313, 537] on button "Next" at bounding box center [327, 530] width 210 height 52
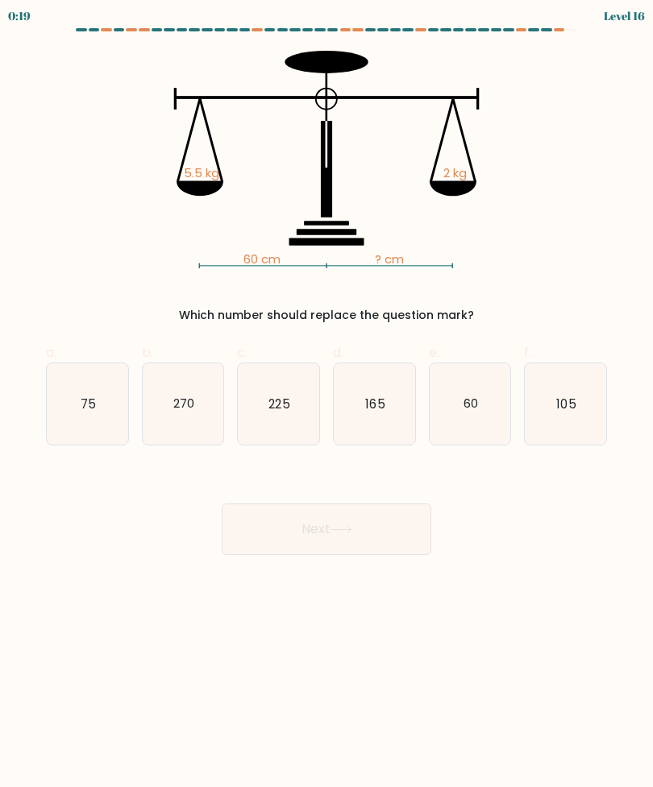
click at [553, 400] on icon "105" at bounding box center [565, 403] width 81 height 81
click at [327, 400] on input "f. 105" at bounding box center [326, 399] width 1 height 10
radio input "true"
click at [366, 421] on icon "165" at bounding box center [374, 403] width 81 height 81
click at [327, 405] on input "d. 165" at bounding box center [326, 399] width 1 height 10
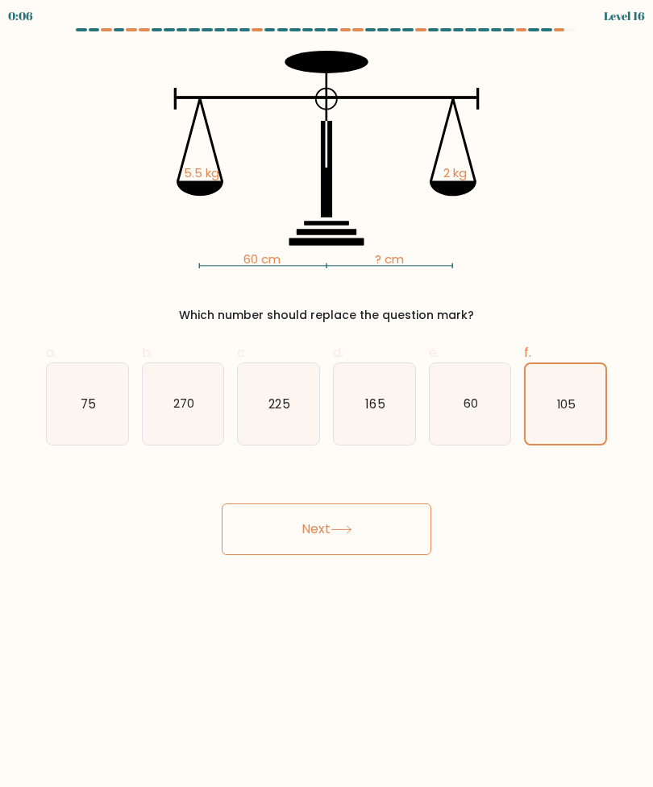
radio input "true"
click at [261, 554] on button "Next" at bounding box center [327, 530] width 210 height 52
click at [270, 526] on button "Next" at bounding box center [327, 530] width 210 height 52
click at [333, 526] on button "Next" at bounding box center [327, 530] width 210 height 52
click at [330, 545] on button "Next" at bounding box center [327, 530] width 210 height 52
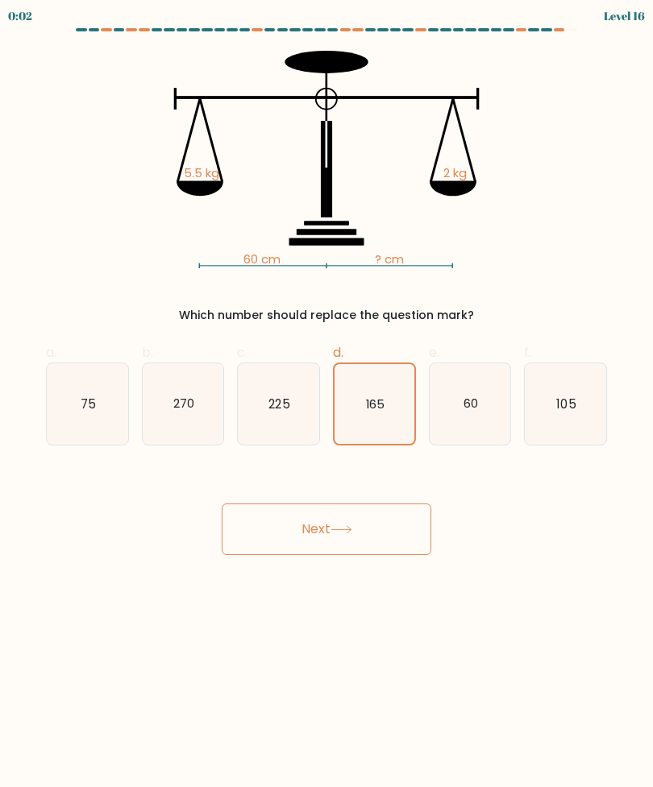
click at [330, 544] on button "Next" at bounding box center [327, 530] width 210 height 52
click at [341, 520] on button "Next" at bounding box center [327, 530] width 210 height 52
click at [341, 519] on button "Next" at bounding box center [327, 530] width 210 height 52
click at [338, 531] on icon at bounding box center [341, 529] width 22 height 9
click at [334, 541] on button "Next" at bounding box center [327, 530] width 210 height 52
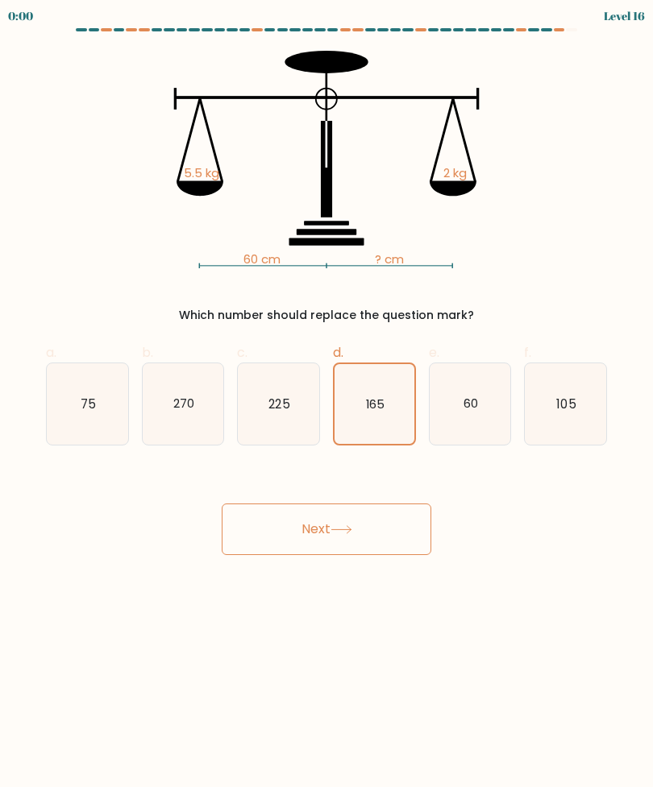
click at [334, 541] on button "Next" at bounding box center [327, 530] width 210 height 52
click at [330, 535] on button "Next" at bounding box center [327, 530] width 210 height 52
click at [330, 534] on button "Next" at bounding box center [327, 530] width 210 height 52
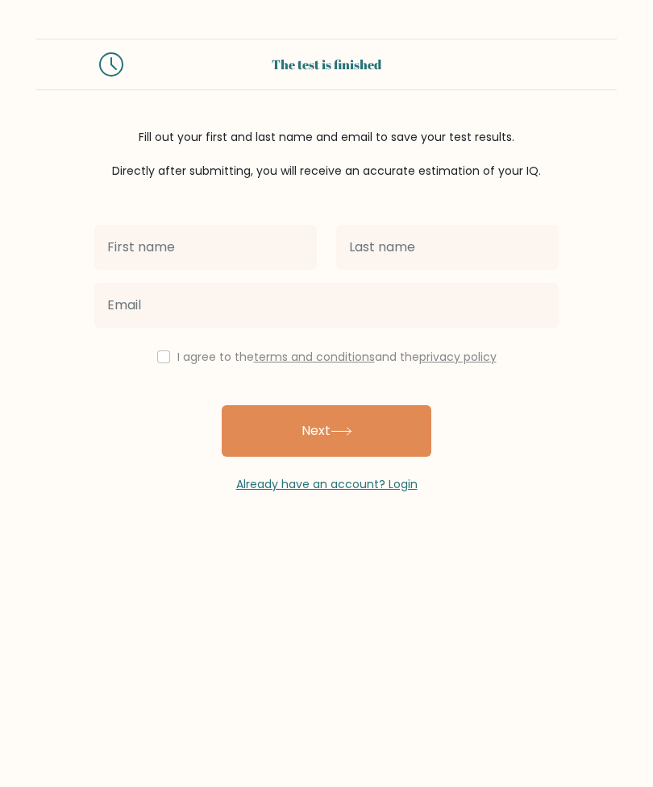
click at [171, 253] on input "text" at bounding box center [205, 247] width 222 height 45
type input "Хряпина"
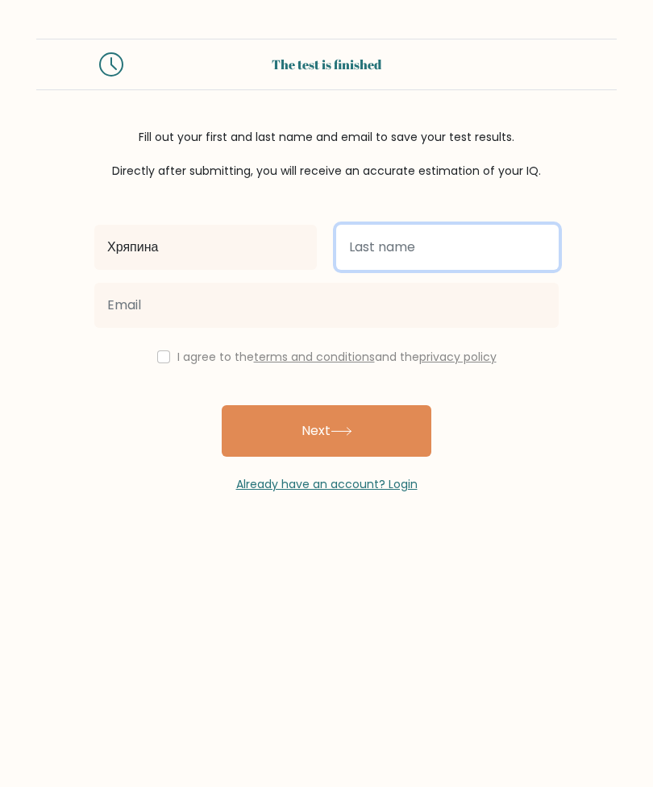
click at [397, 249] on input "text" at bounding box center [447, 247] width 222 height 45
type input "Хрюкина"
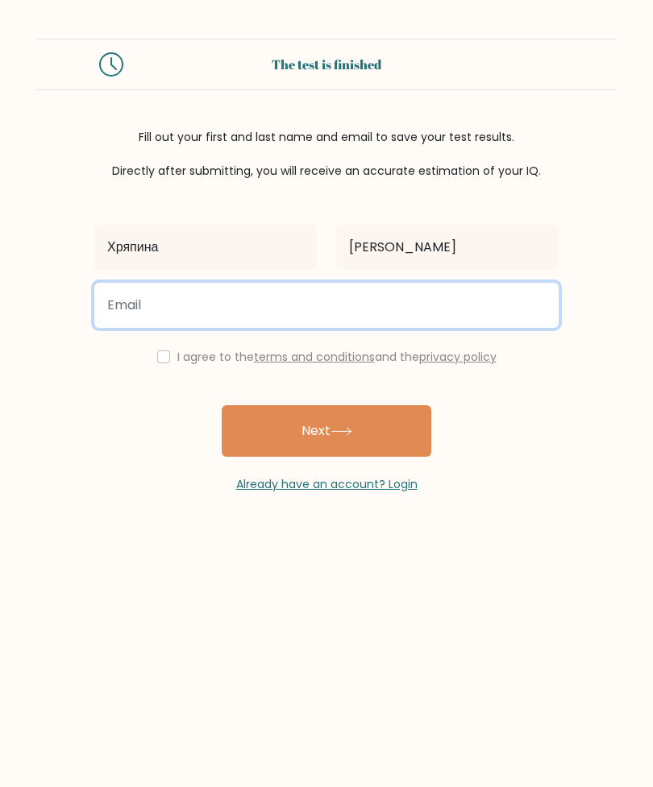
click at [158, 312] on input "email" at bounding box center [326, 305] width 464 height 45
type input "ghcngc@gmail.com"
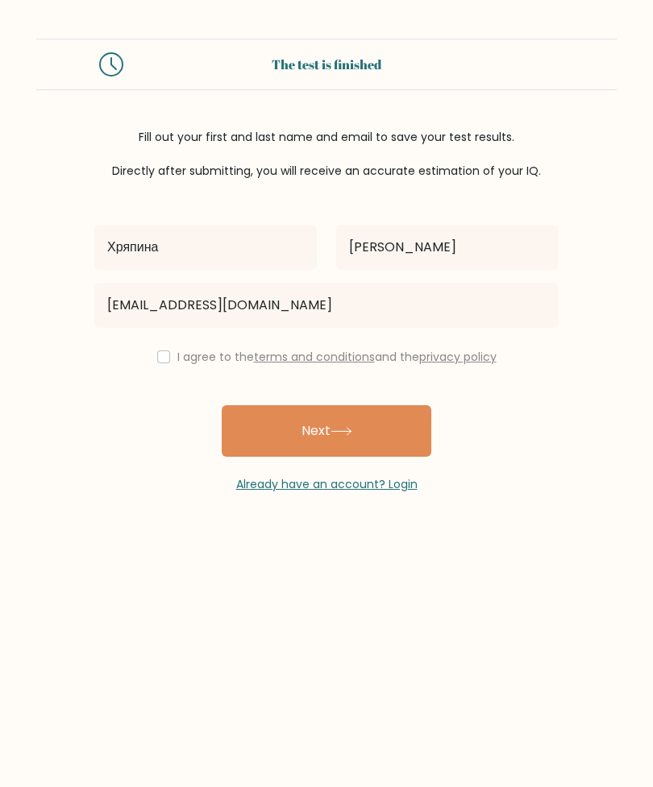
click at [367, 430] on button "Next" at bounding box center [327, 431] width 210 height 52
click at [158, 357] on input "checkbox" at bounding box center [163, 357] width 13 height 13
checkbox input "true"
click at [367, 438] on button "Next" at bounding box center [327, 431] width 210 height 52
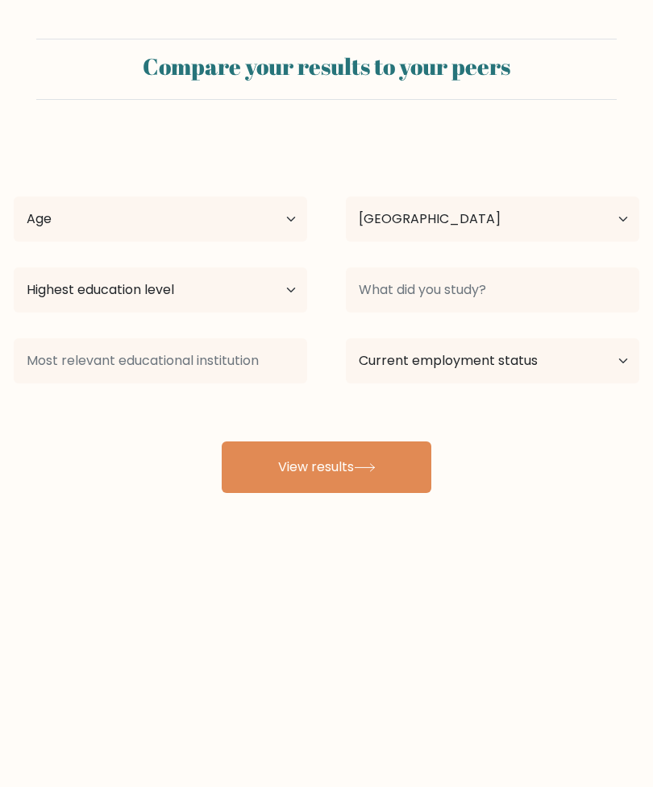
select select "SE"
click at [66, 224] on select "Age Under 18 years old 18-24 years old 25-34 years old 35-44 years old 45-54 ye…" at bounding box center [160, 219] width 293 height 45
select select "55_64"
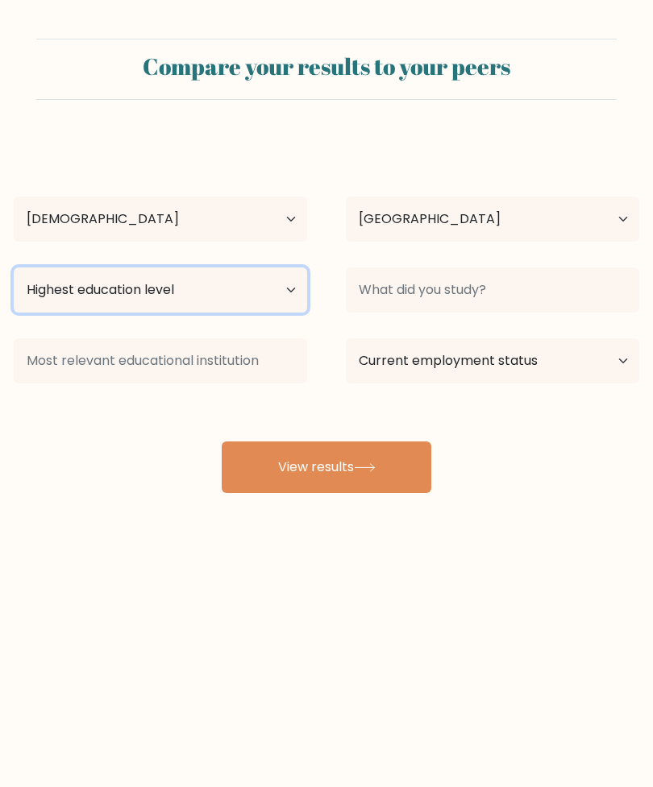
click at [64, 286] on select "Highest education level No schooling Primary Lower Secondary Upper Secondary Oc…" at bounding box center [160, 290] width 293 height 45
select select "bachelors_degree"
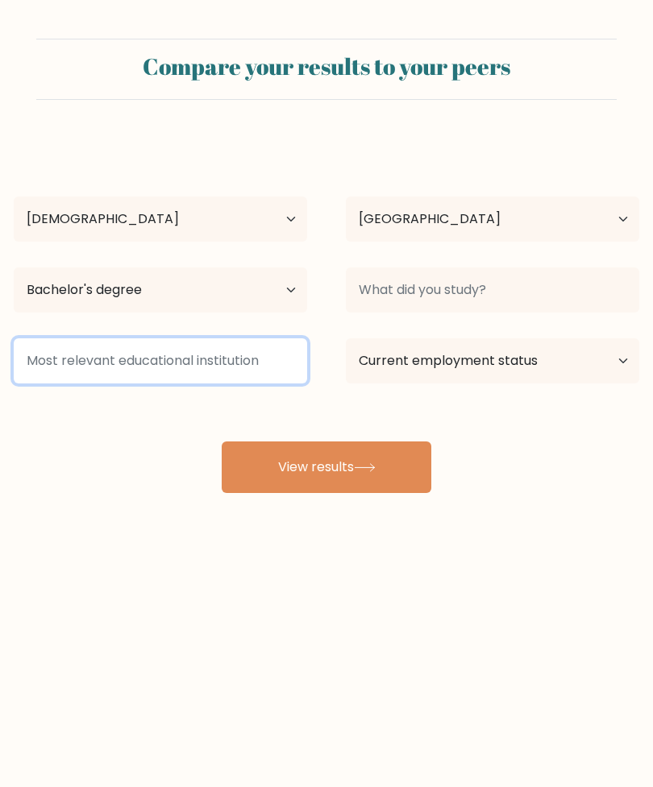
click at [68, 359] on input at bounding box center [160, 360] width 293 height 45
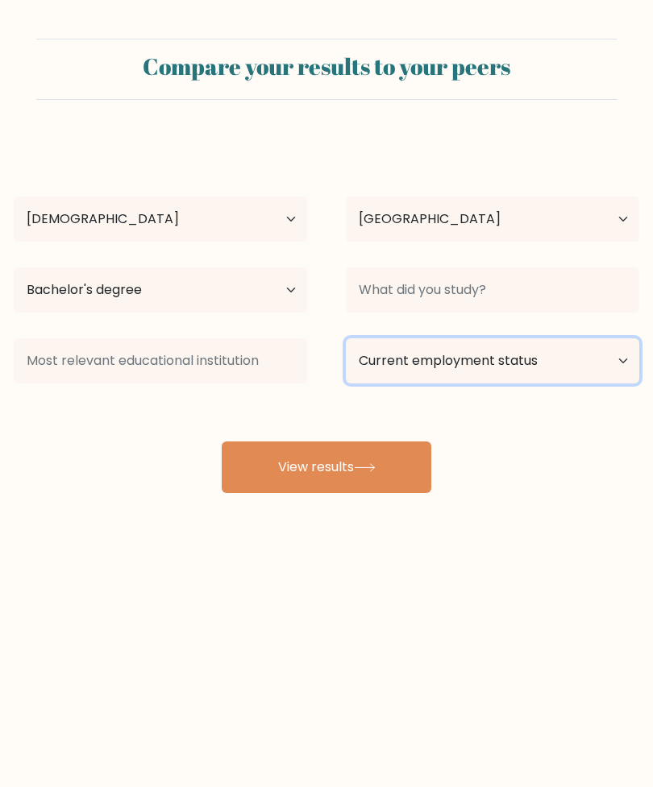
click at [449, 363] on select "Current employment status Employed Student Retired Other / prefer not to answer" at bounding box center [492, 360] width 293 height 45
select select "employed"
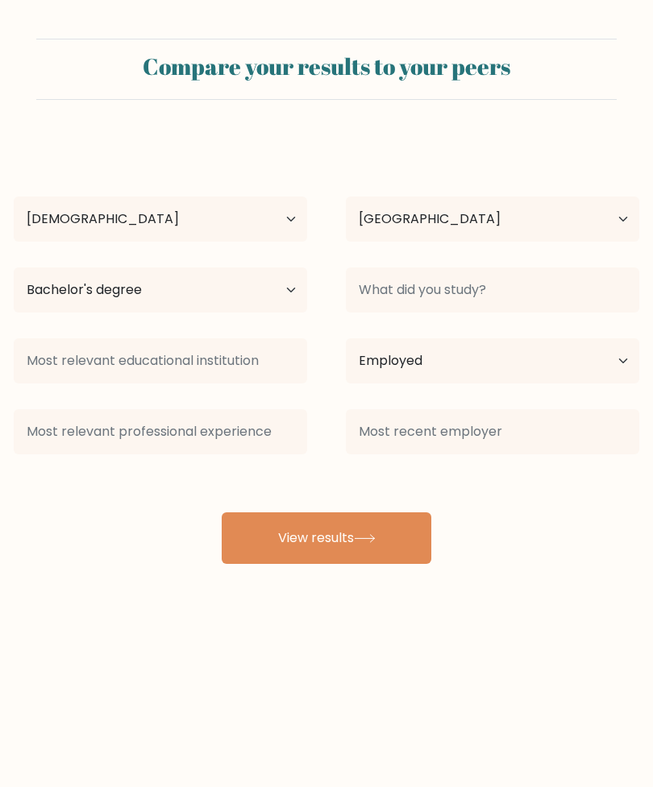
click at [321, 556] on button "View results" at bounding box center [327, 538] width 210 height 52
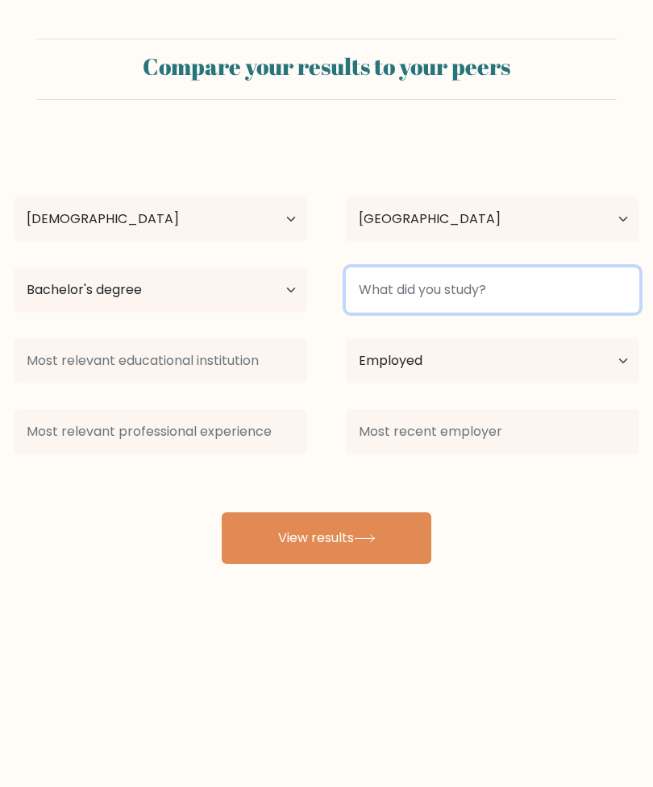
click at [412, 302] on input at bounding box center [492, 290] width 293 height 45
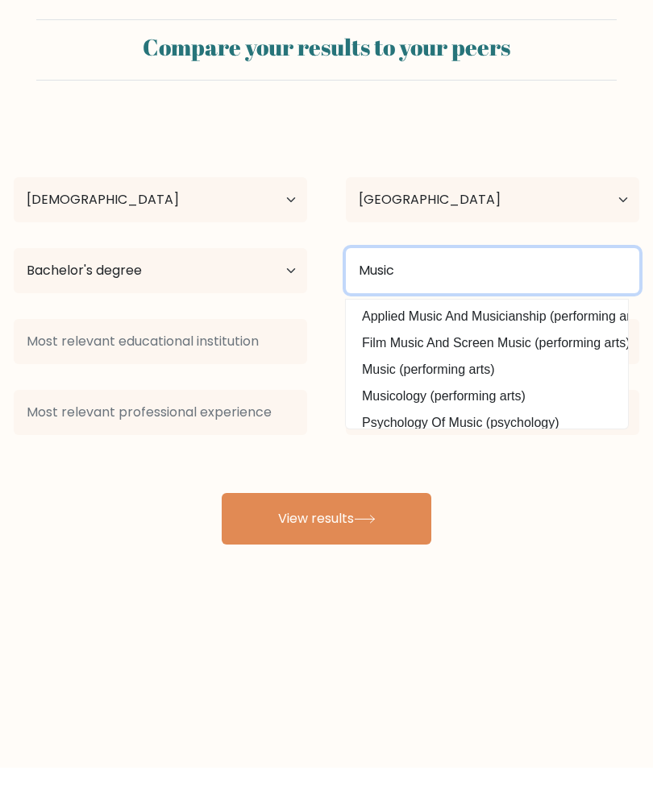
type input "Music"
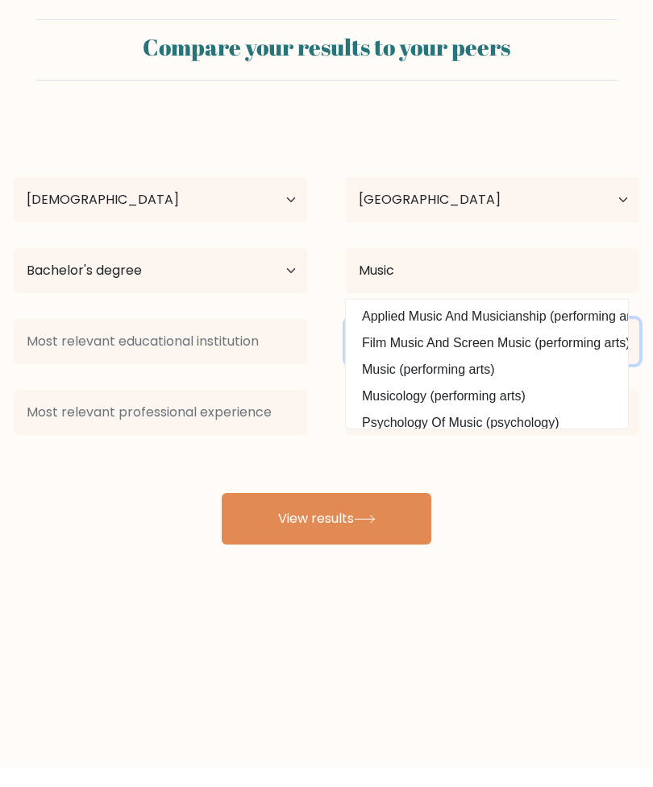
click at [411, 348] on select "Current employment status Employed Student Retired Other / prefer not to answer" at bounding box center [492, 360] width 293 height 45
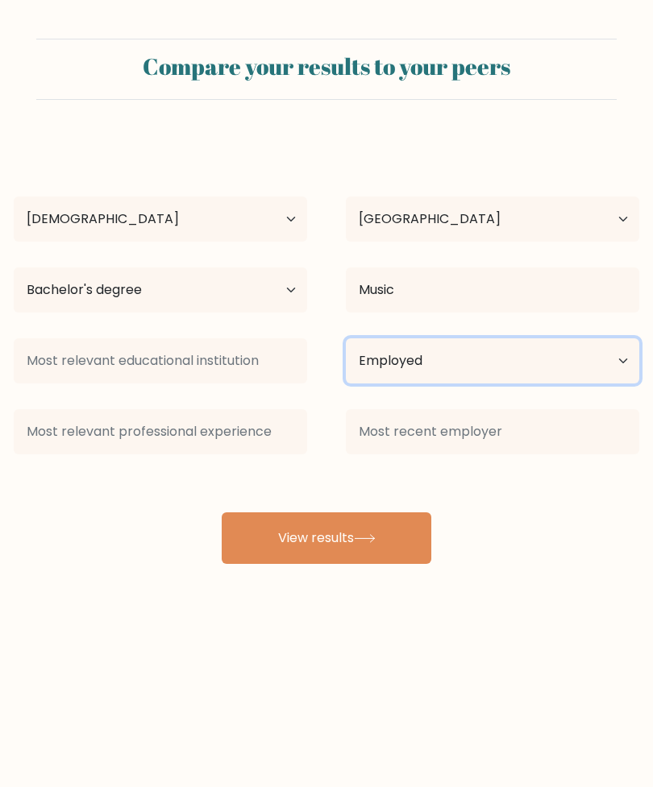
select select "other"
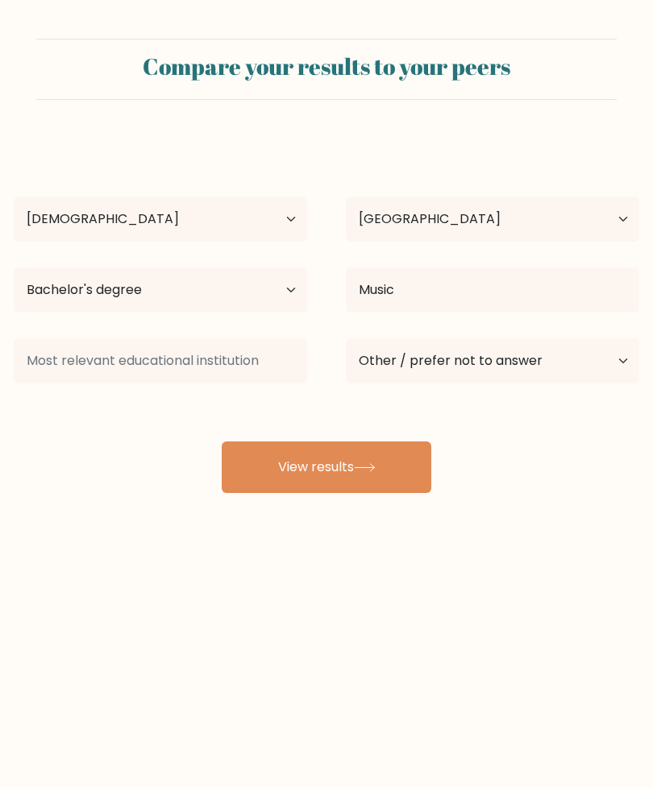
click at [371, 444] on button "View results" at bounding box center [327, 468] width 210 height 52
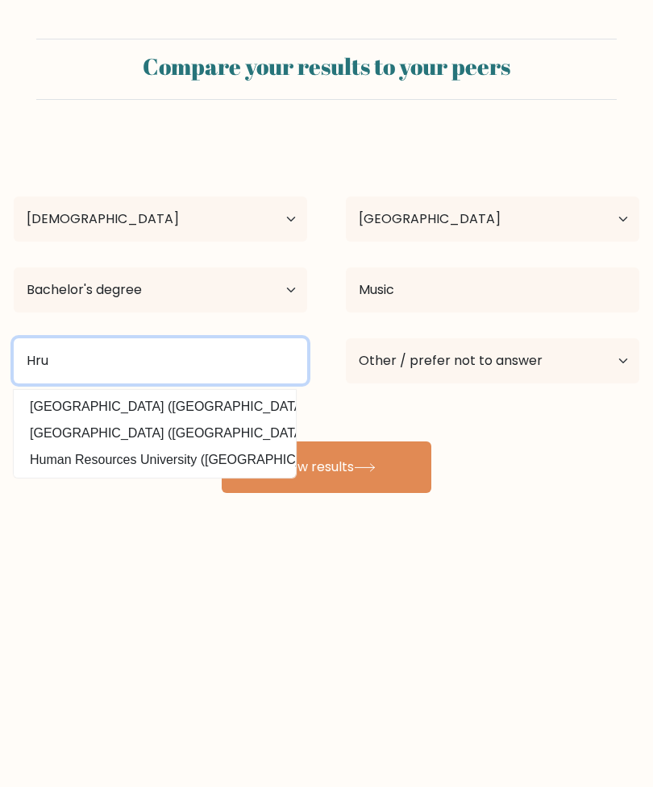
type input "Hru"
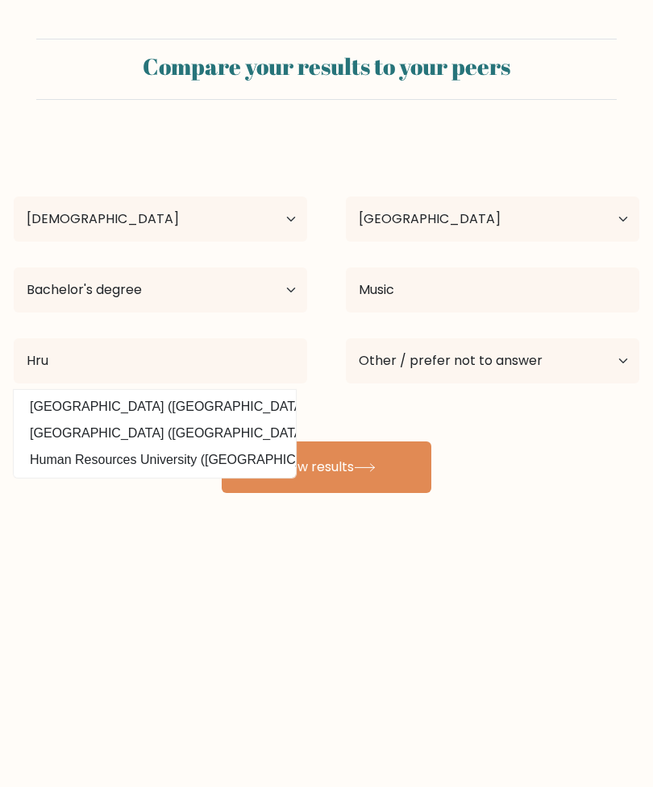
click at [317, 450] on button "View results" at bounding box center [327, 468] width 210 height 52
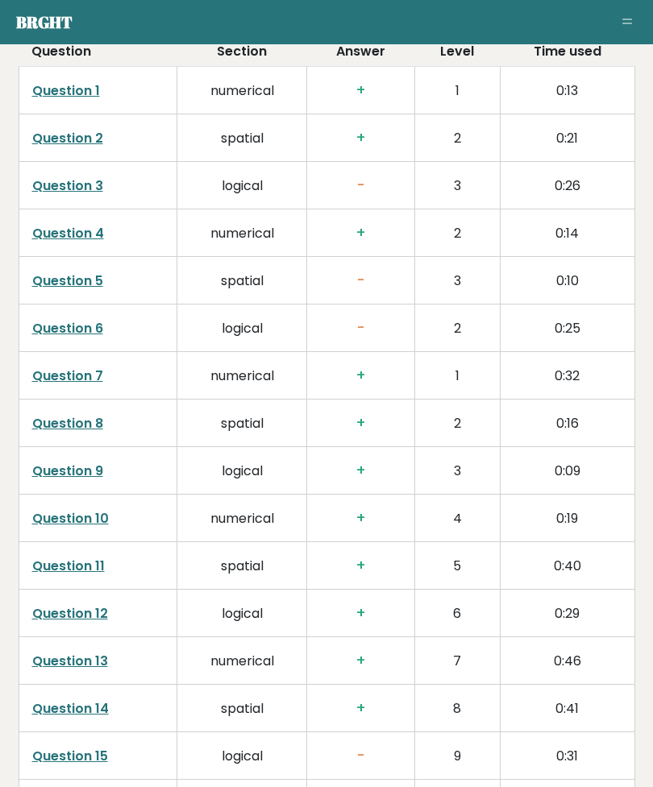
scroll to position [2654, 0]
click at [54, 285] on link "Question 5" at bounding box center [67, 281] width 71 height 19
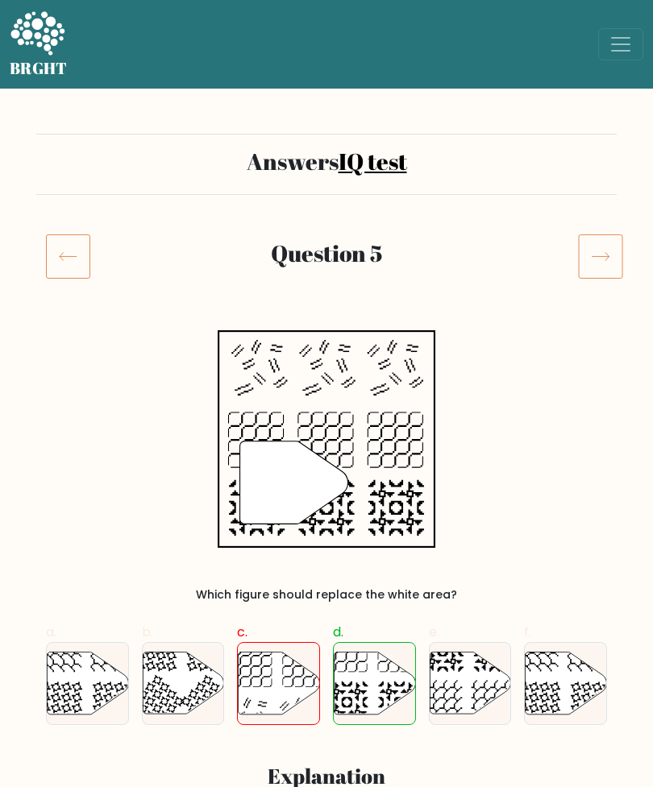
click at [48, 257] on icon at bounding box center [68, 256] width 44 height 45
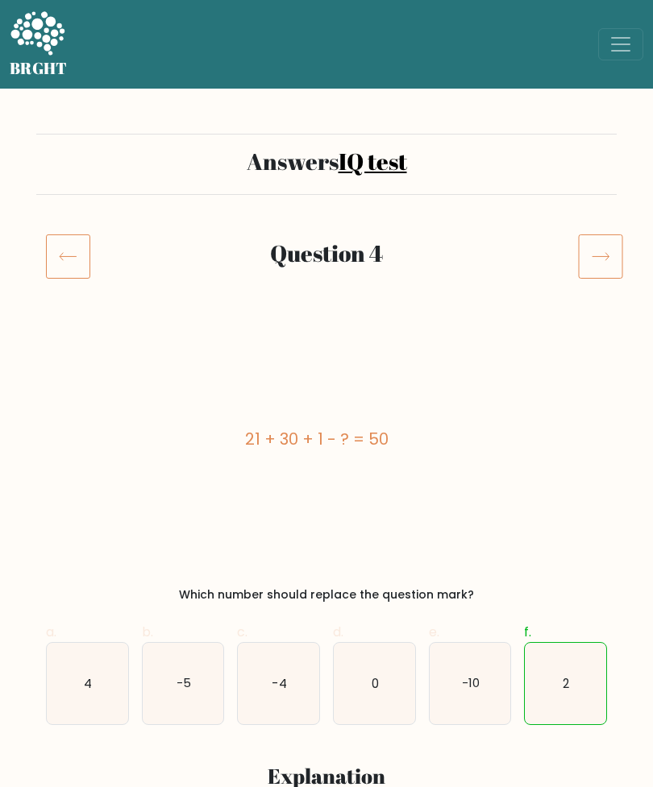
click at [47, 248] on rect at bounding box center [69, 257] width 44 height 44
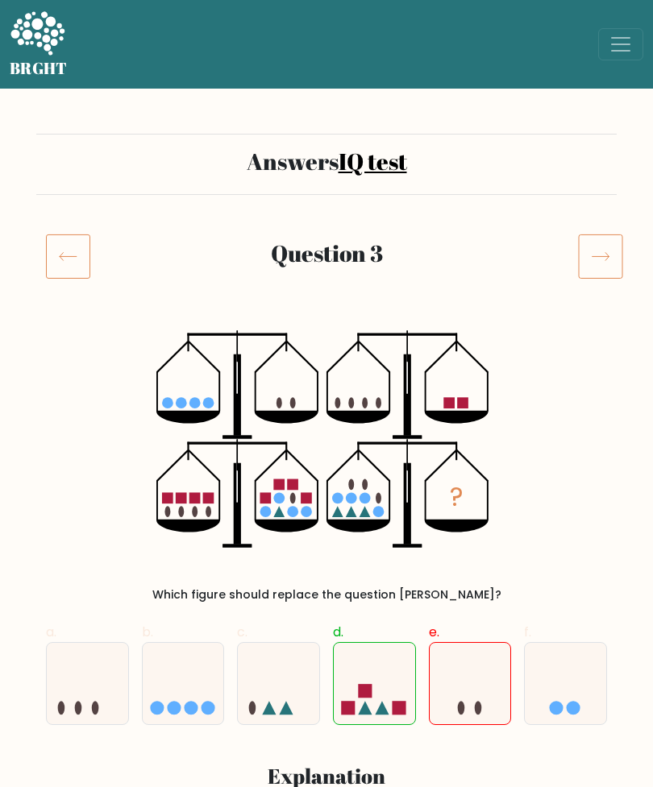
click at [583, 255] on icon at bounding box center [600, 256] width 45 height 45
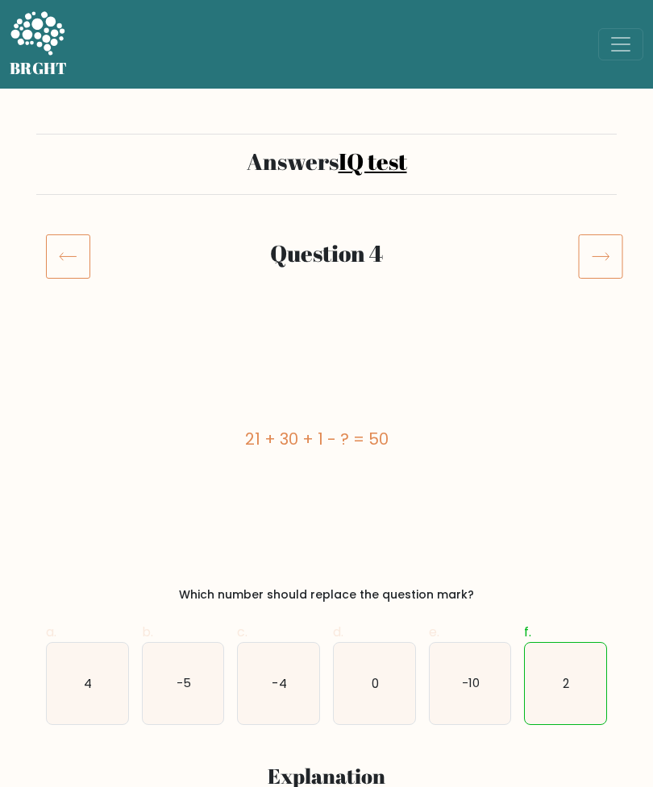
click at [616, 255] on icon at bounding box center [600, 256] width 45 height 45
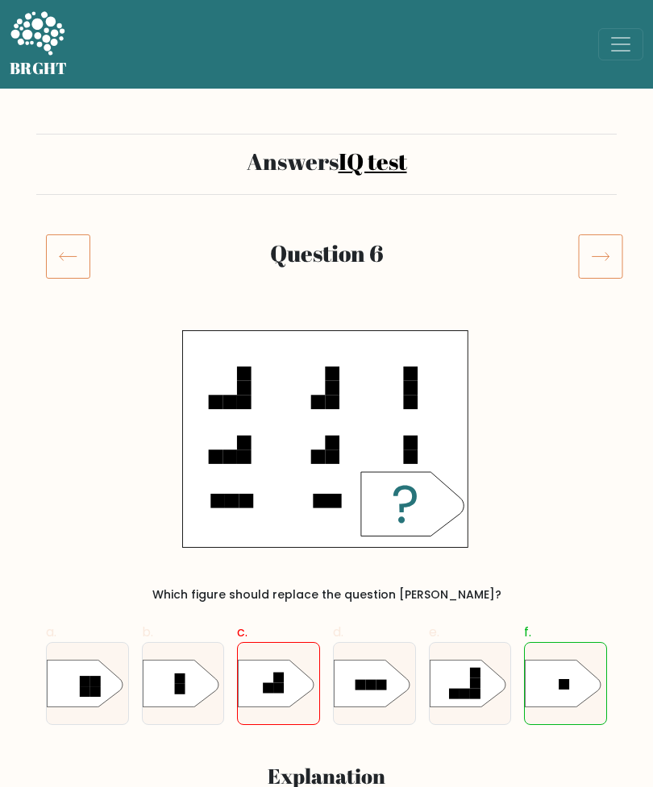
click at [604, 255] on icon at bounding box center [600, 256] width 45 height 45
